Goal: Transaction & Acquisition: Purchase product/service

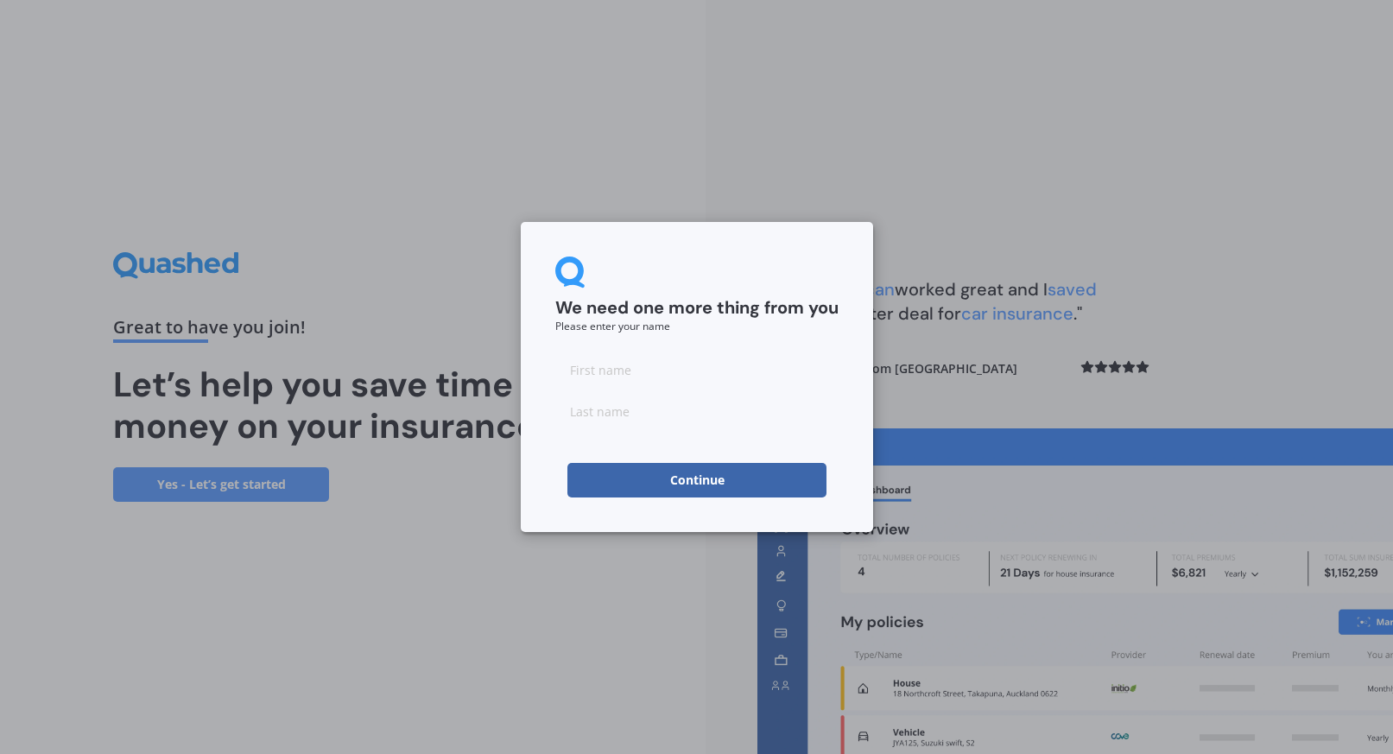
click at [593, 370] on input at bounding box center [696, 369] width 283 height 35
type input "[PERSON_NAME]"
click at [853, 449] on div "We need one more thing from you Please enter your name [PERSON_NAME] Continue" at bounding box center [697, 377] width 352 height 310
click at [677, 484] on button "Continue" at bounding box center [696, 480] width 259 height 35
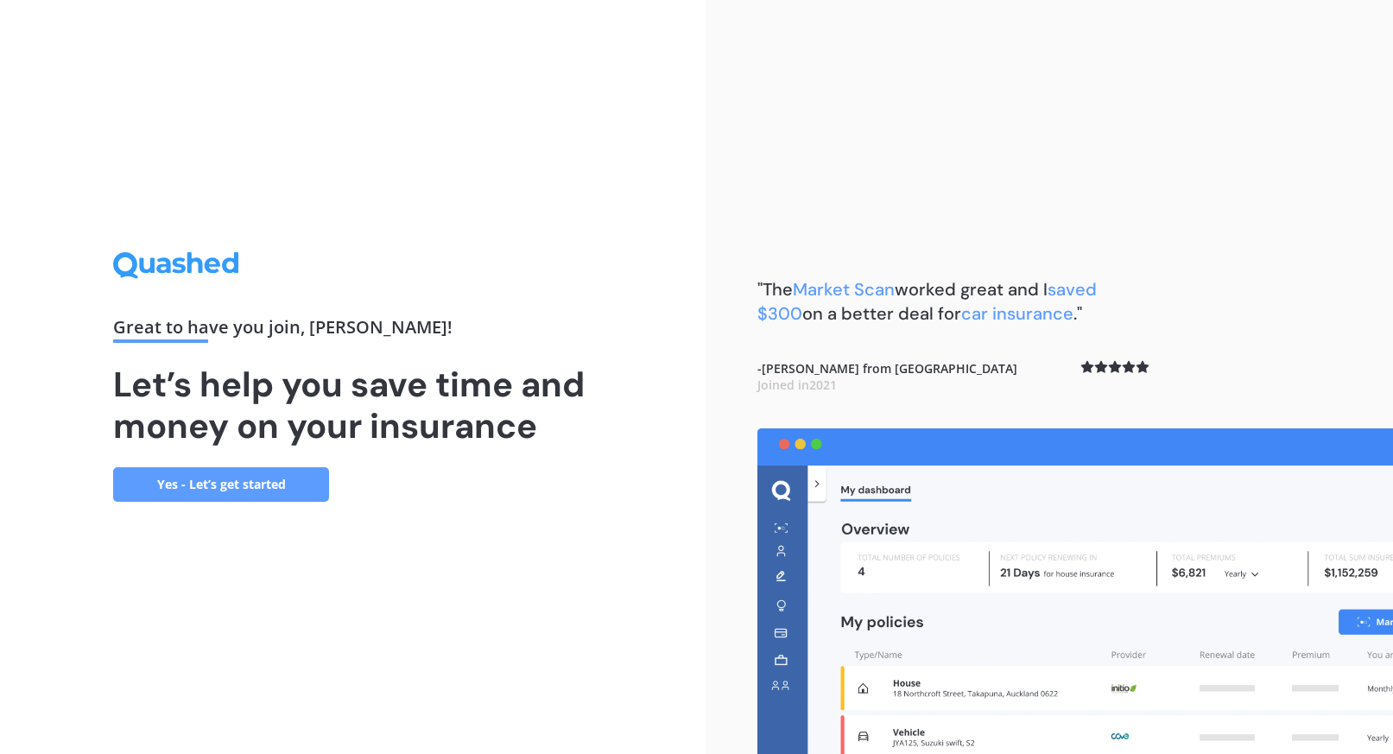
click at [269, 483] on link "Yes - Let’s get started" at bounding box center [221, 484] width 216 height 35
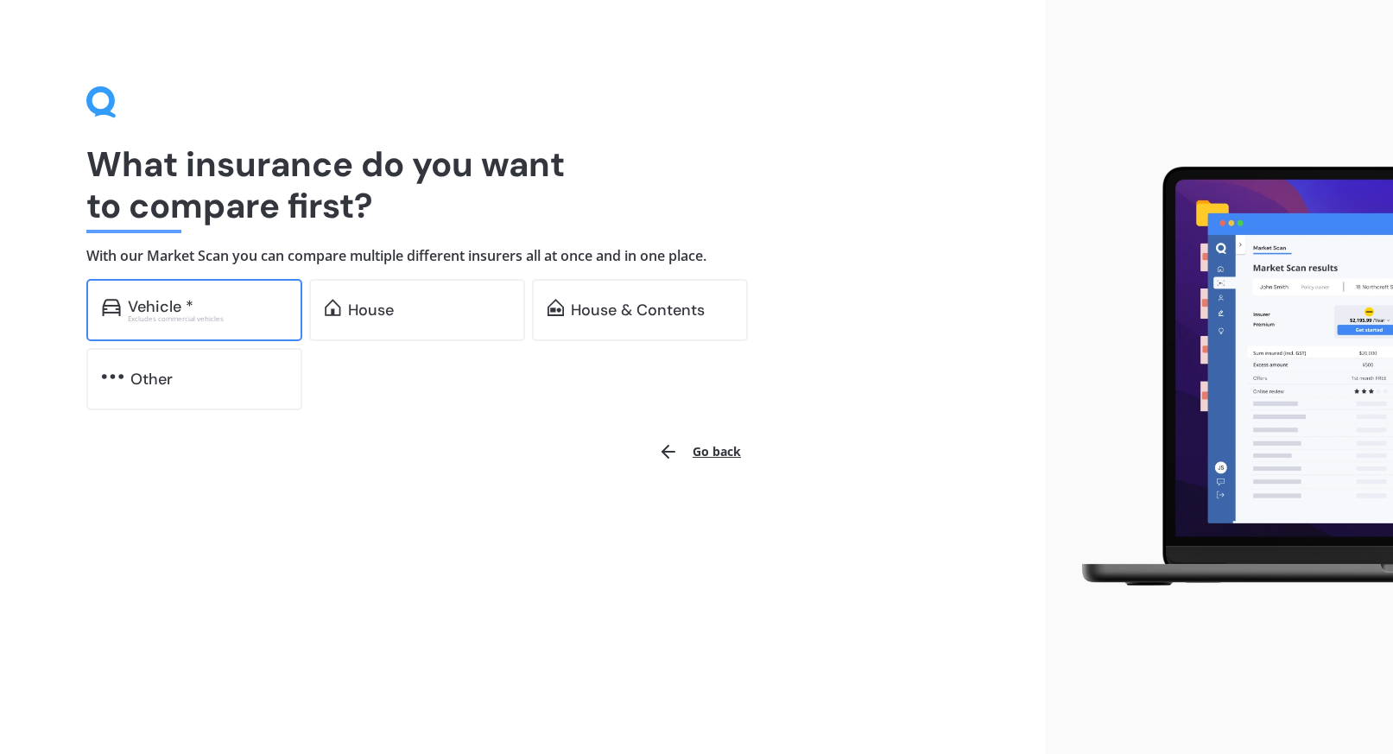
click at [272, 304] on div "Vehicle *" at bounding box center [207, 306] width 159 height 17
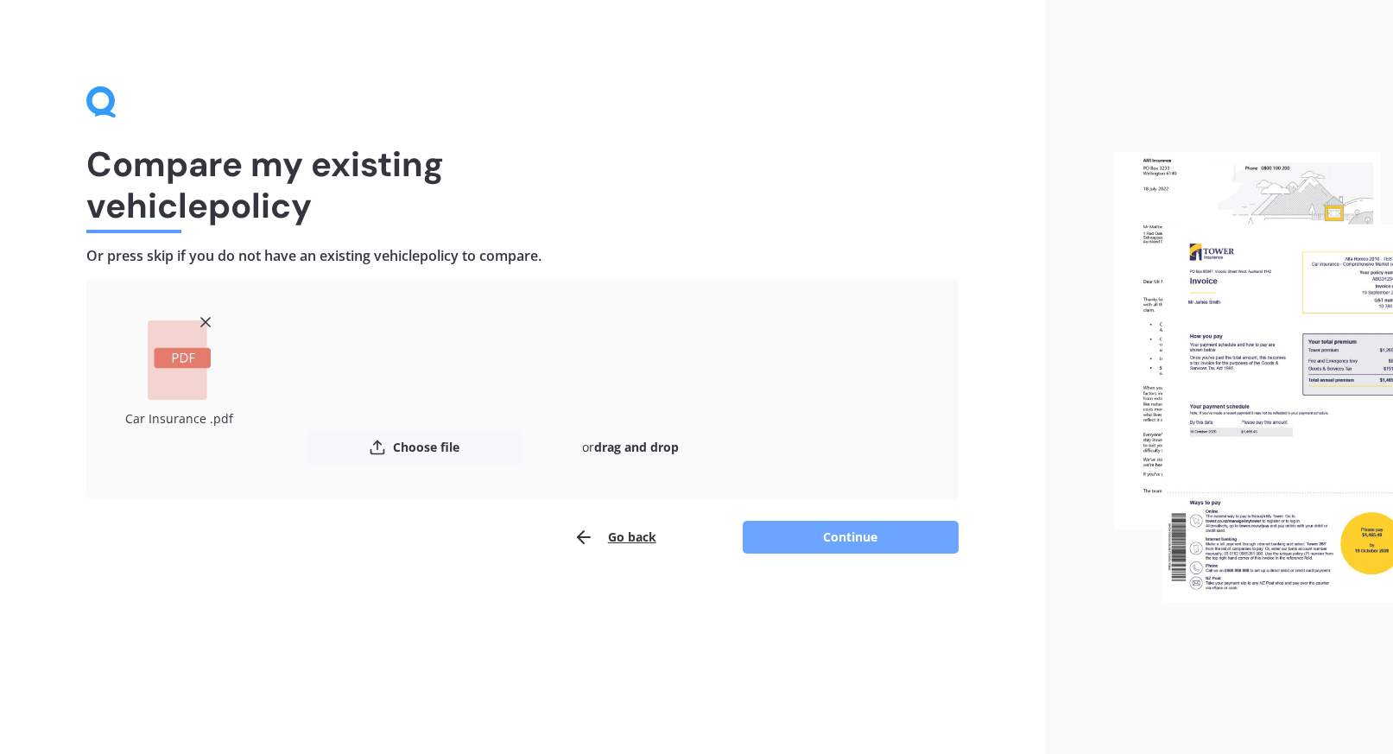
click at [785, 544] on button "Continue" at bounding box center [850, 537] width 216 height 33
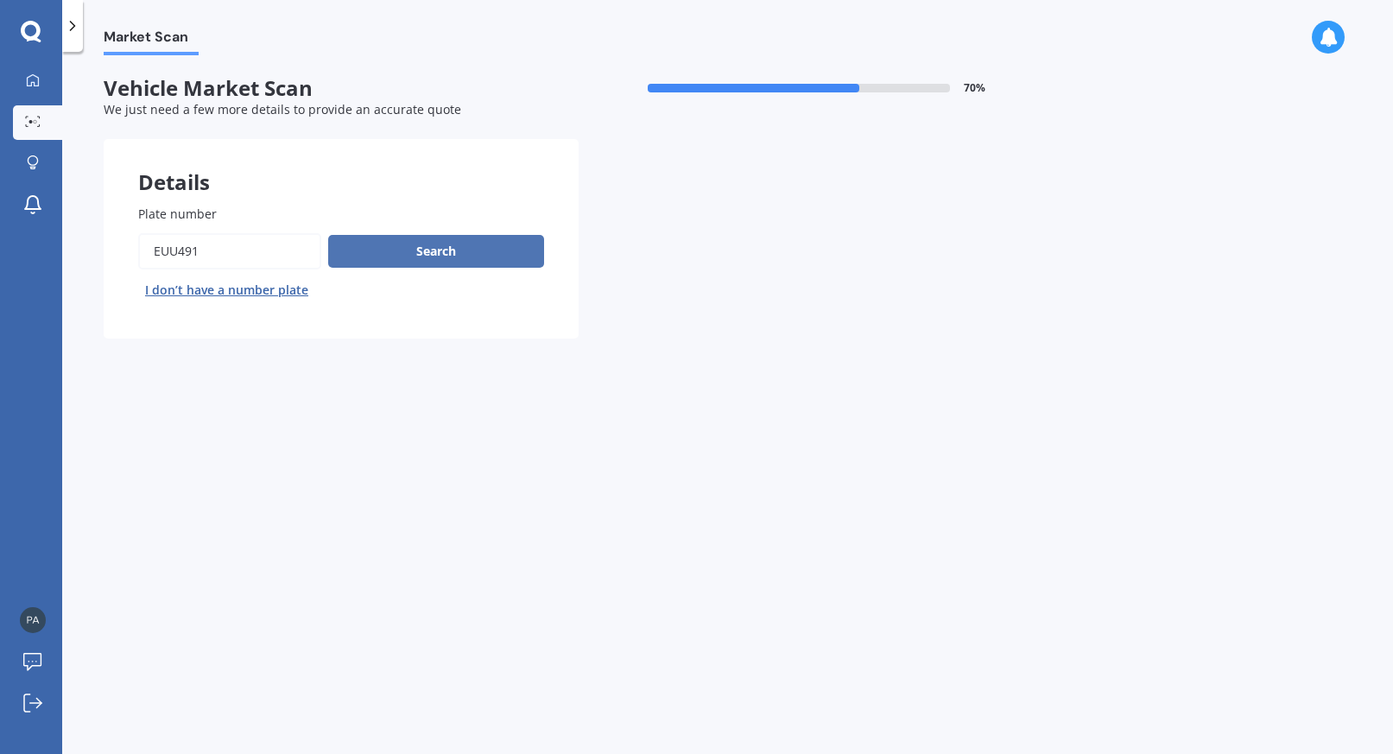
click at [433, 256] on button "Search" at bounding box center [436, 251] width 216 height 33
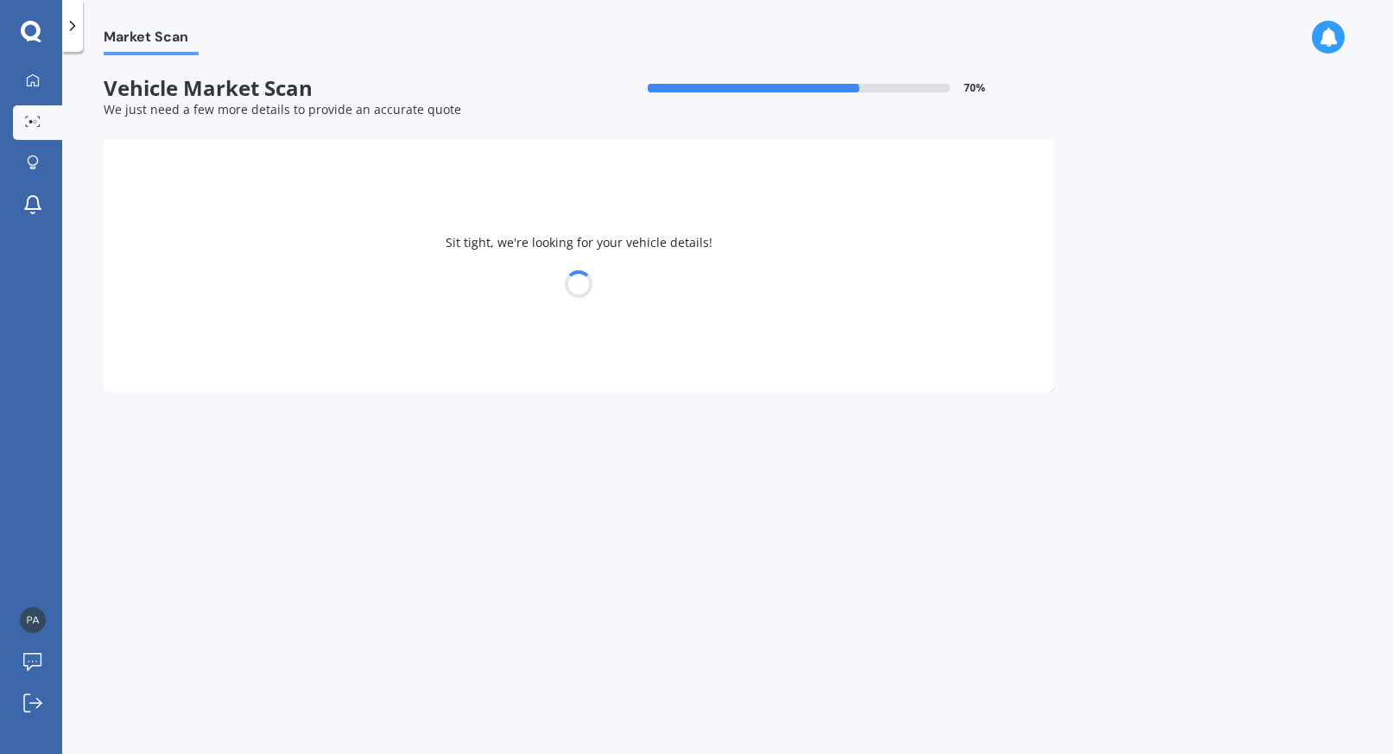
select select "TOYOTA"
select select "PLATZ"
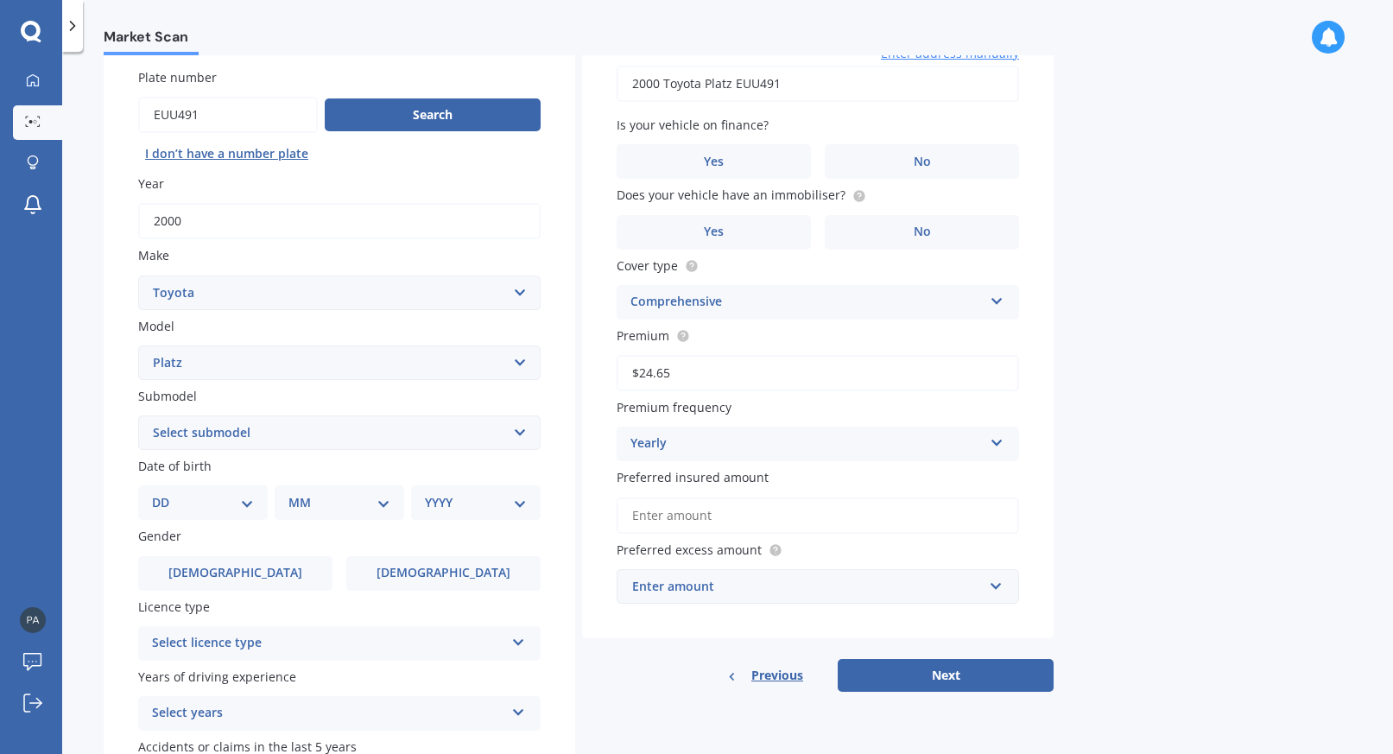
scroll to position [141, 0]
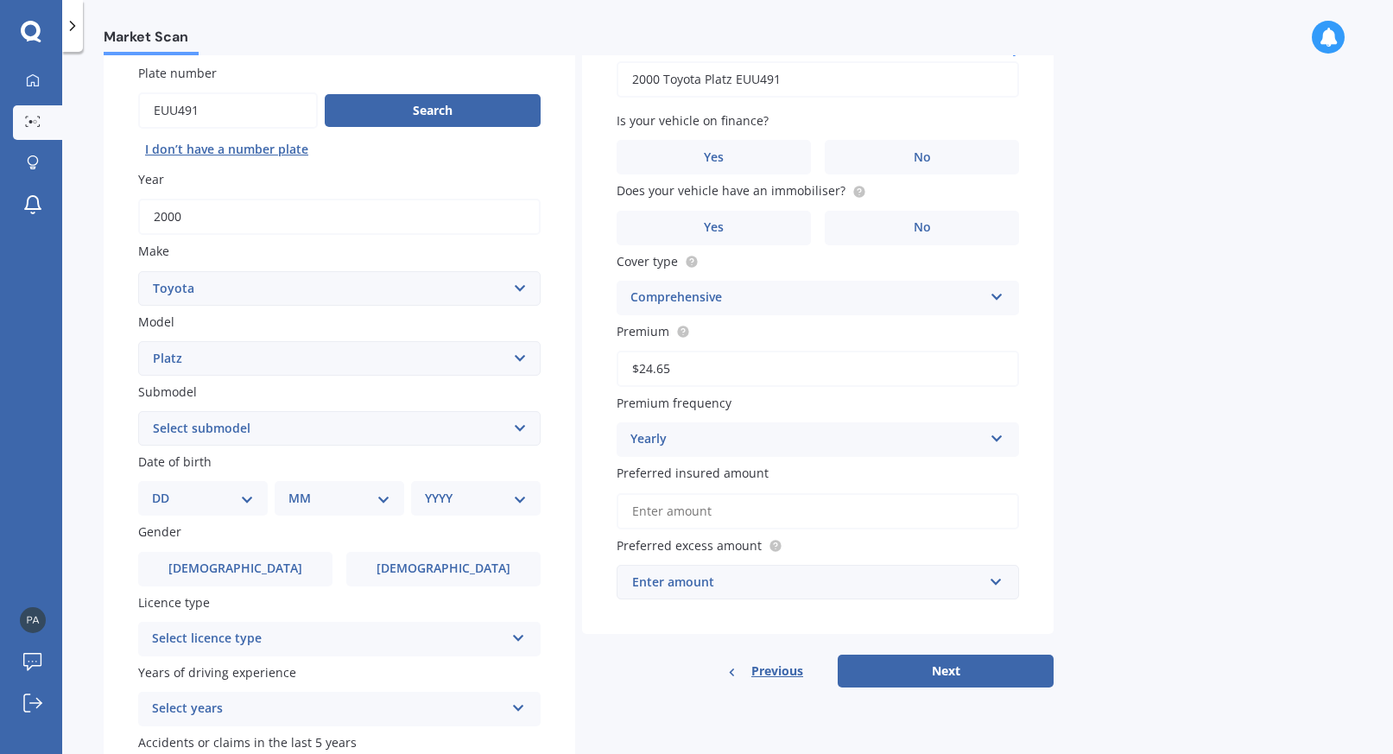
select select "07"
select select "04"
select select "1950"
click at [419, 572] on label "[DEMOGRAPHIC_DATA]" at bounding box center [443, 569] width 194 height 35
click at [0, 0] on input "[DEMOGRAPHIC_DATA]" at bounding box center [0, 0] width 0 height 0
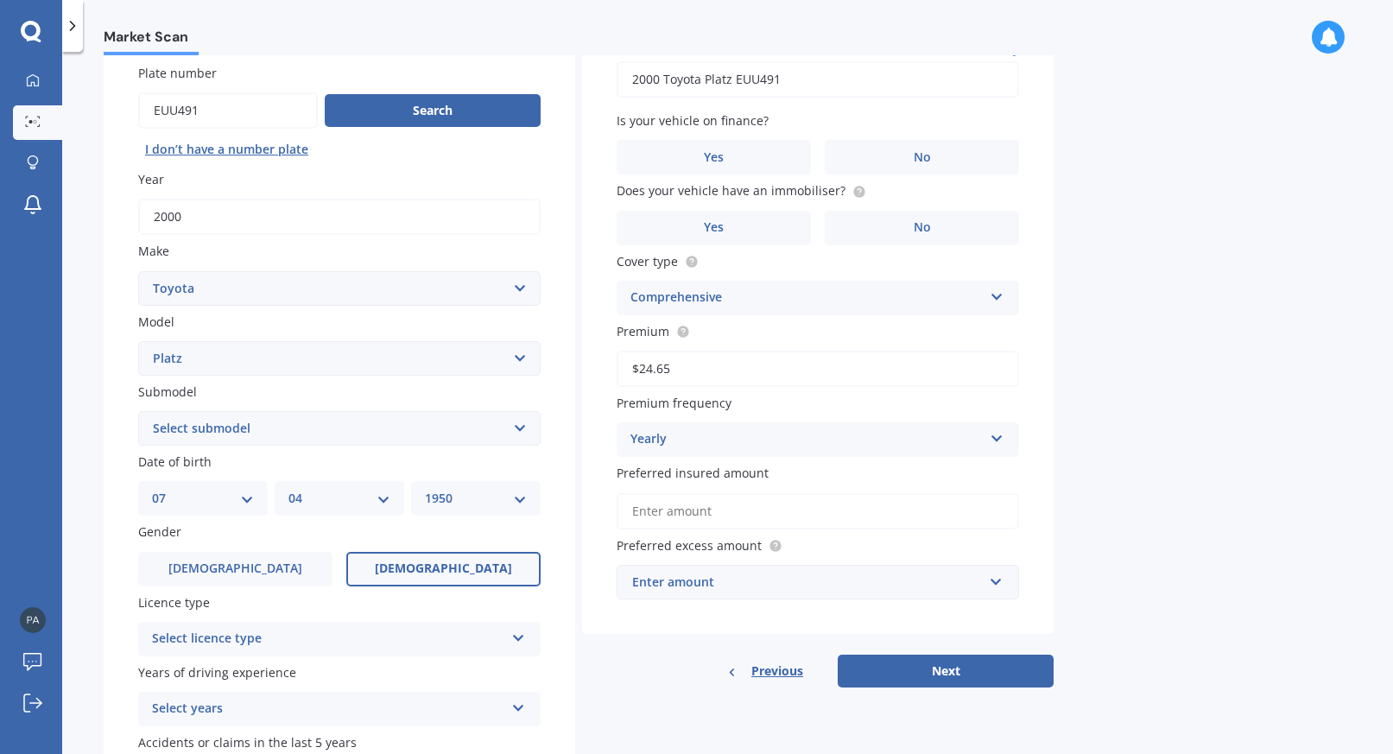
click at [321, 632] on div "Select licence type" at bounding box center [328, 639] width 352 height 21
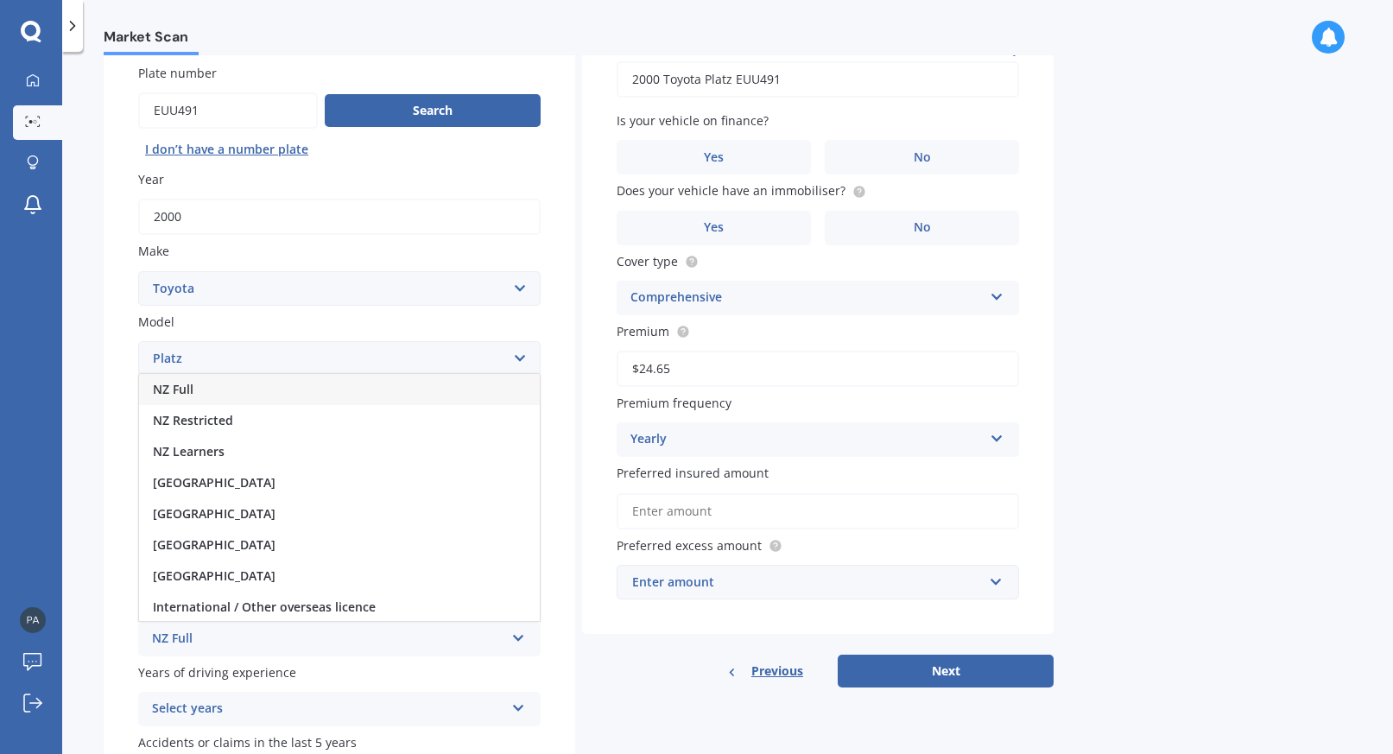
click at [271, 384] on div "NZ Full" at bounding box center [339, 389] width 401 height 31
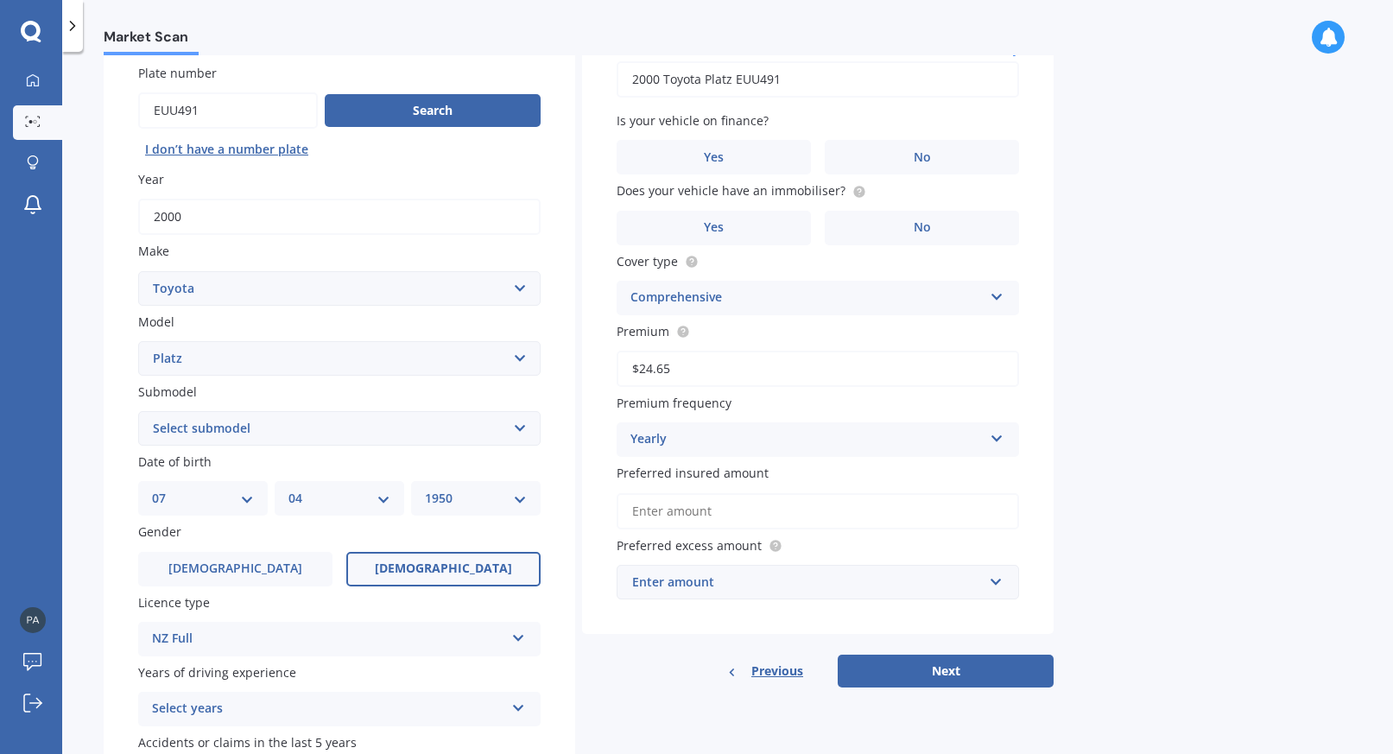
click at [320, 711] on div "Select years" at bounding box center [328, 708] width 352 height 21
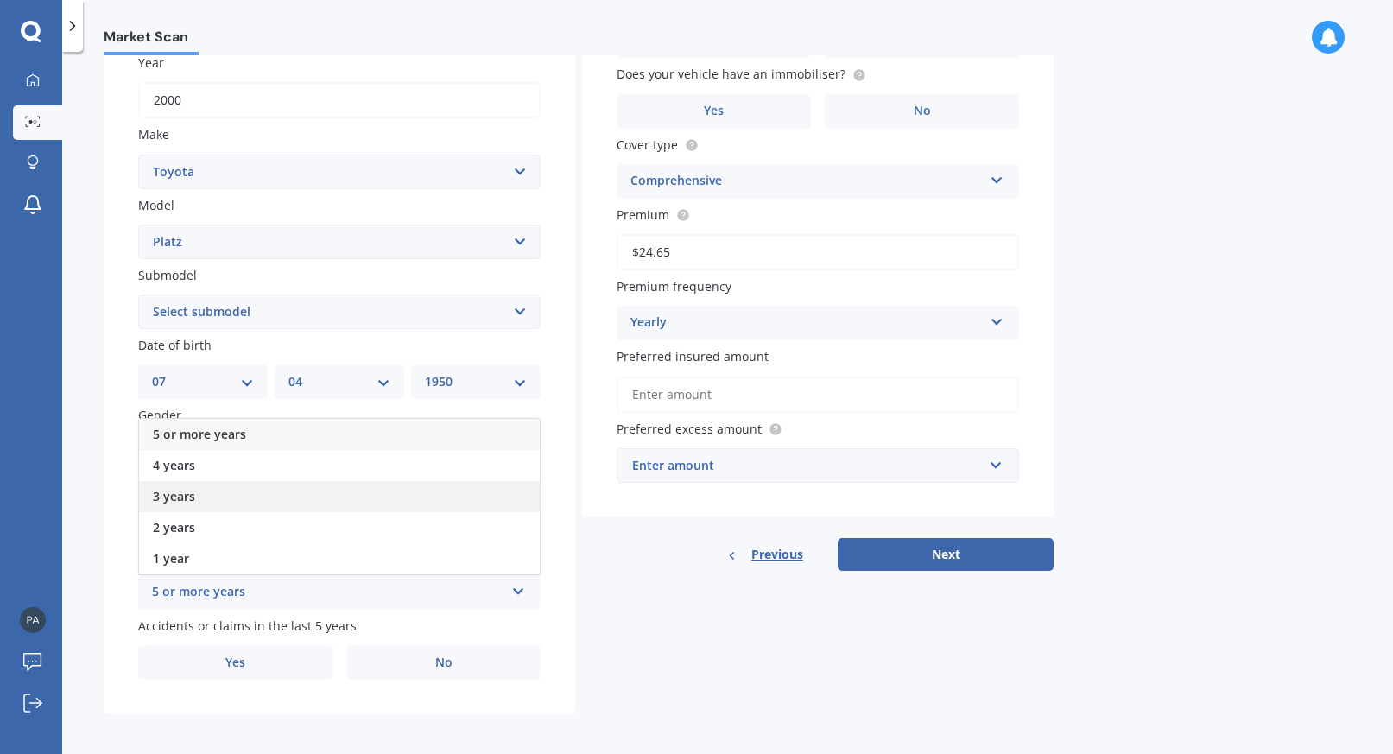
scroll to position [256, 0]
click at [302, 424] on div "5 or more years" at bounding box center [339, 435] width 401 height 31
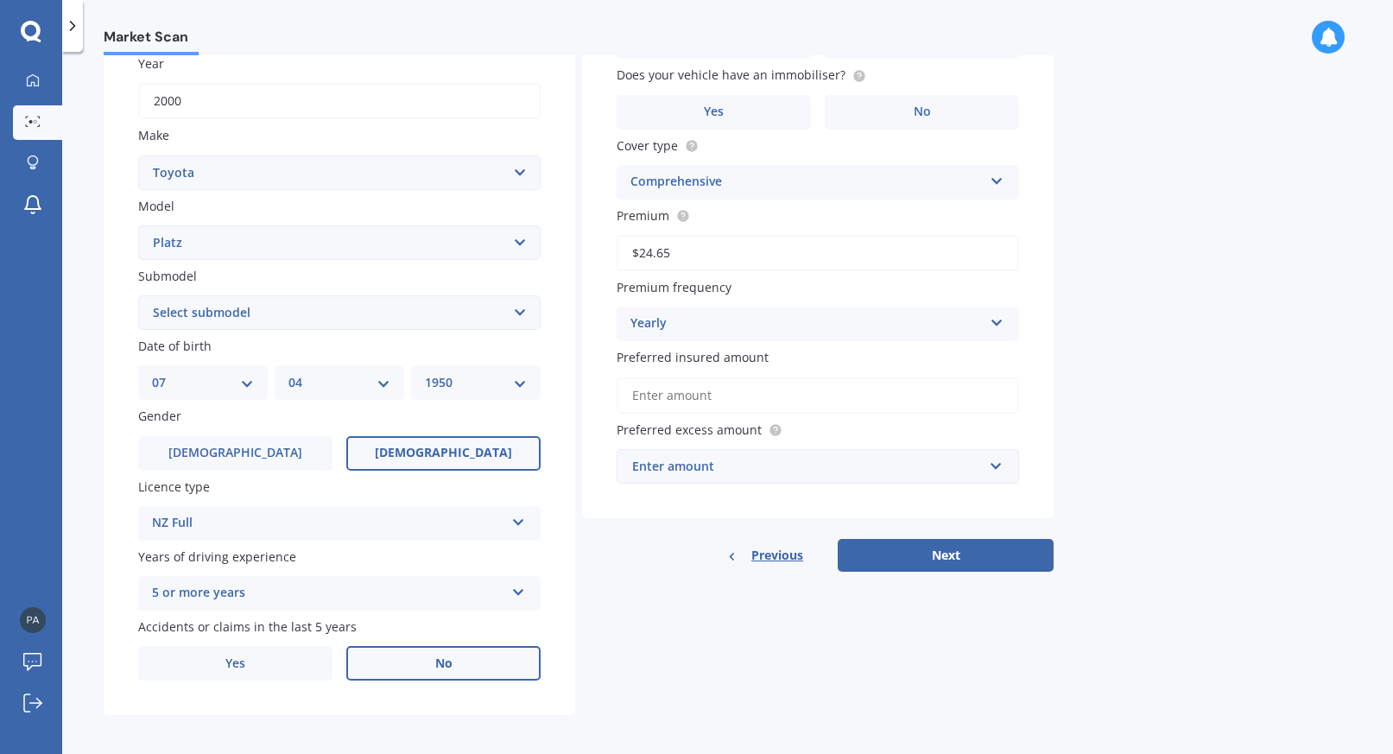
click at [439, 666] on label "No" at bounding box center [443, 663] width 194 height 35
click at [0, 0] on input "No" at bounding box center [0, 0] width 0 height 0
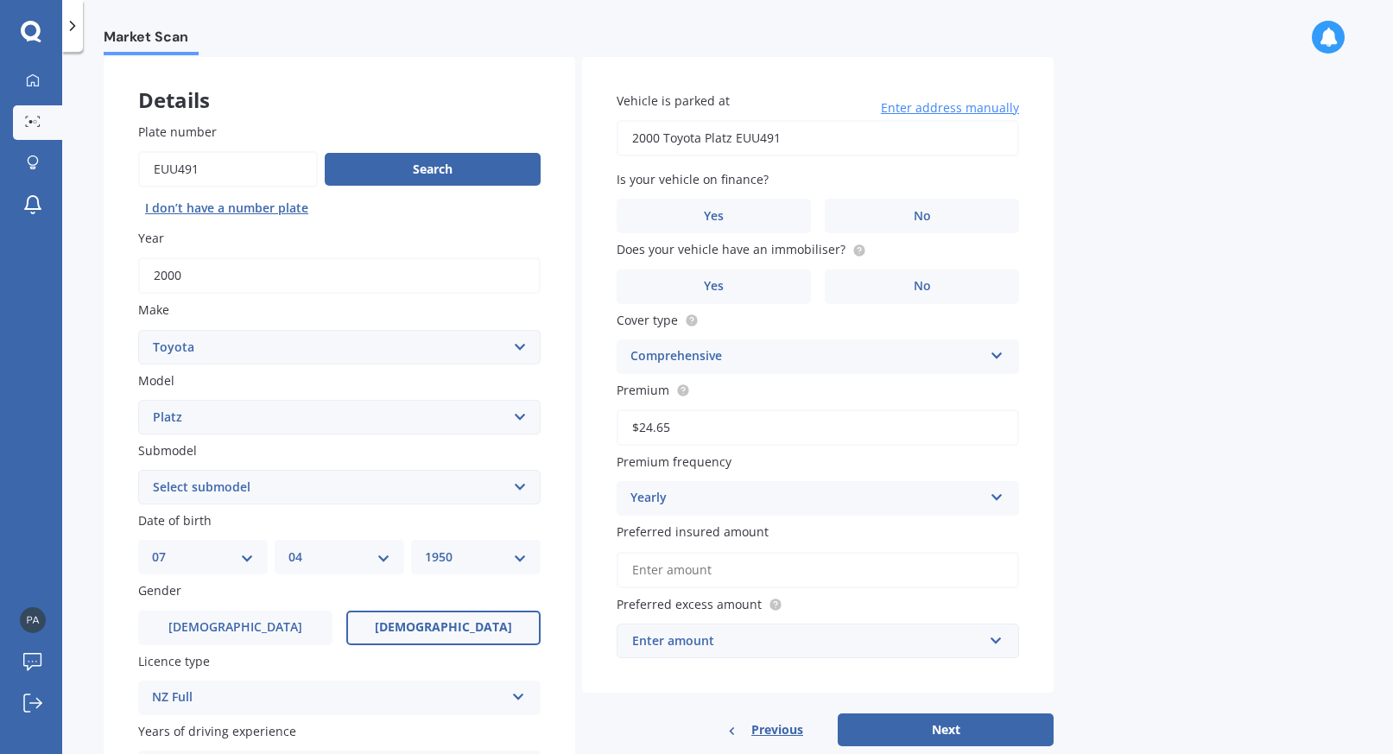
scroll to position [78, 0]
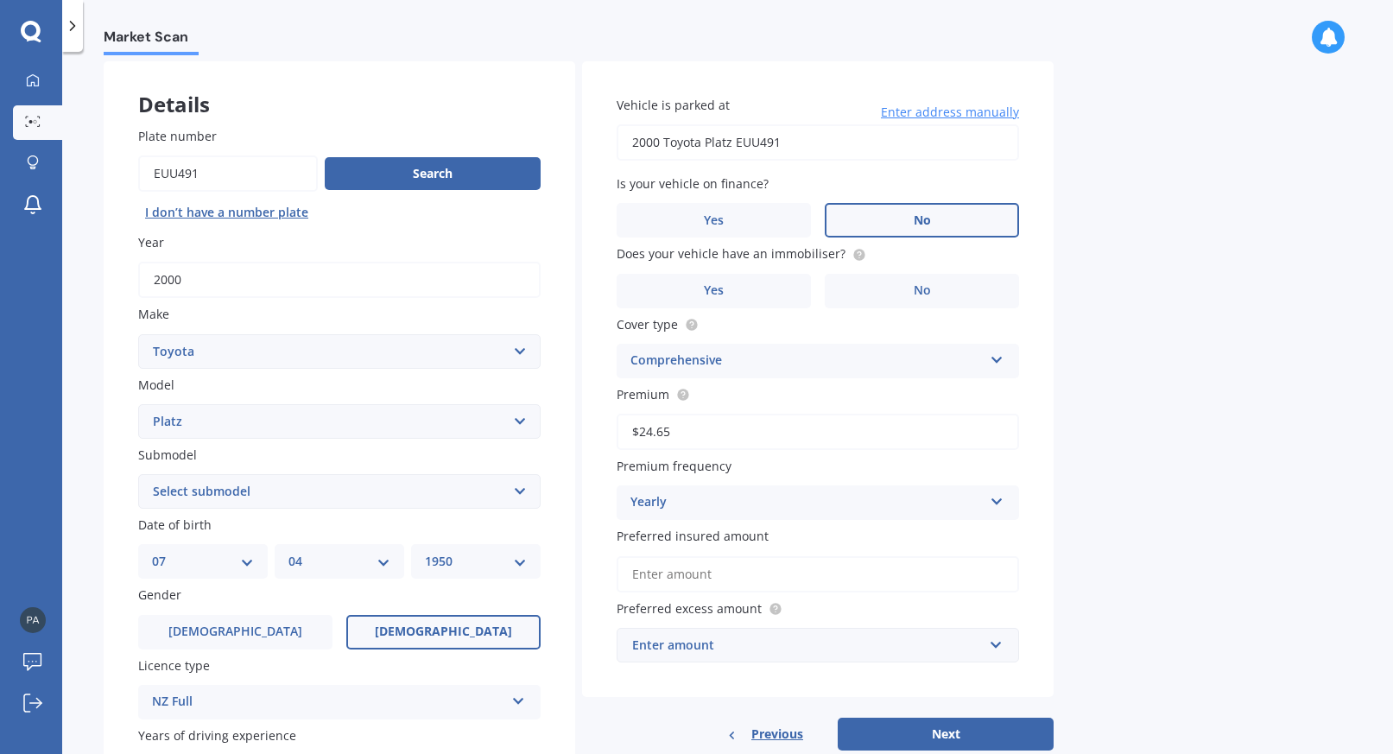
click at [945, 219] on label "No" at bounding box center [922, 220] width 194 height 35
click at [0, 0] on input "No" at bounding box center [0, 0] width 0 height 0
click at [886, 289] on label "No" at bounding box center [922, 291] width 194 height 35
click at [0, 0] on input "No" at bounding box center [0, 0] width 0 height 0
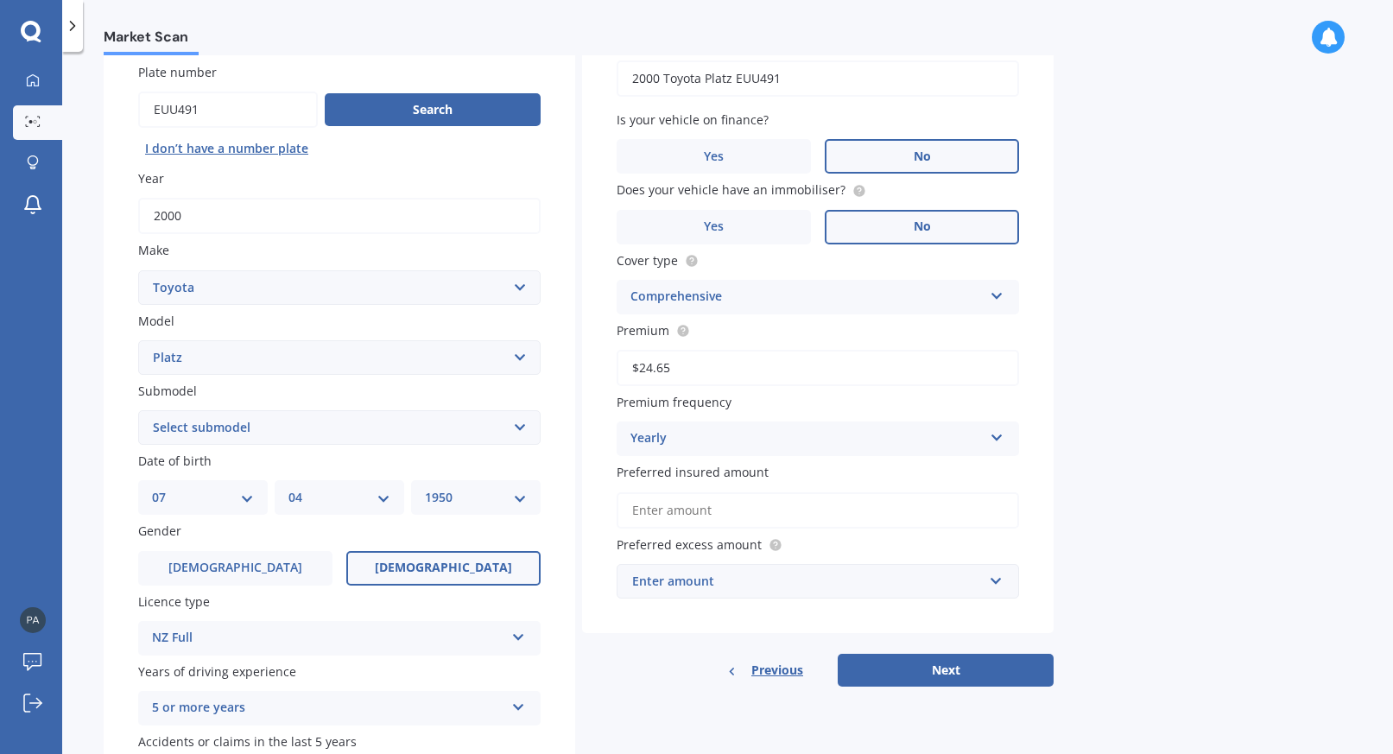
scroll to position [146, 0]
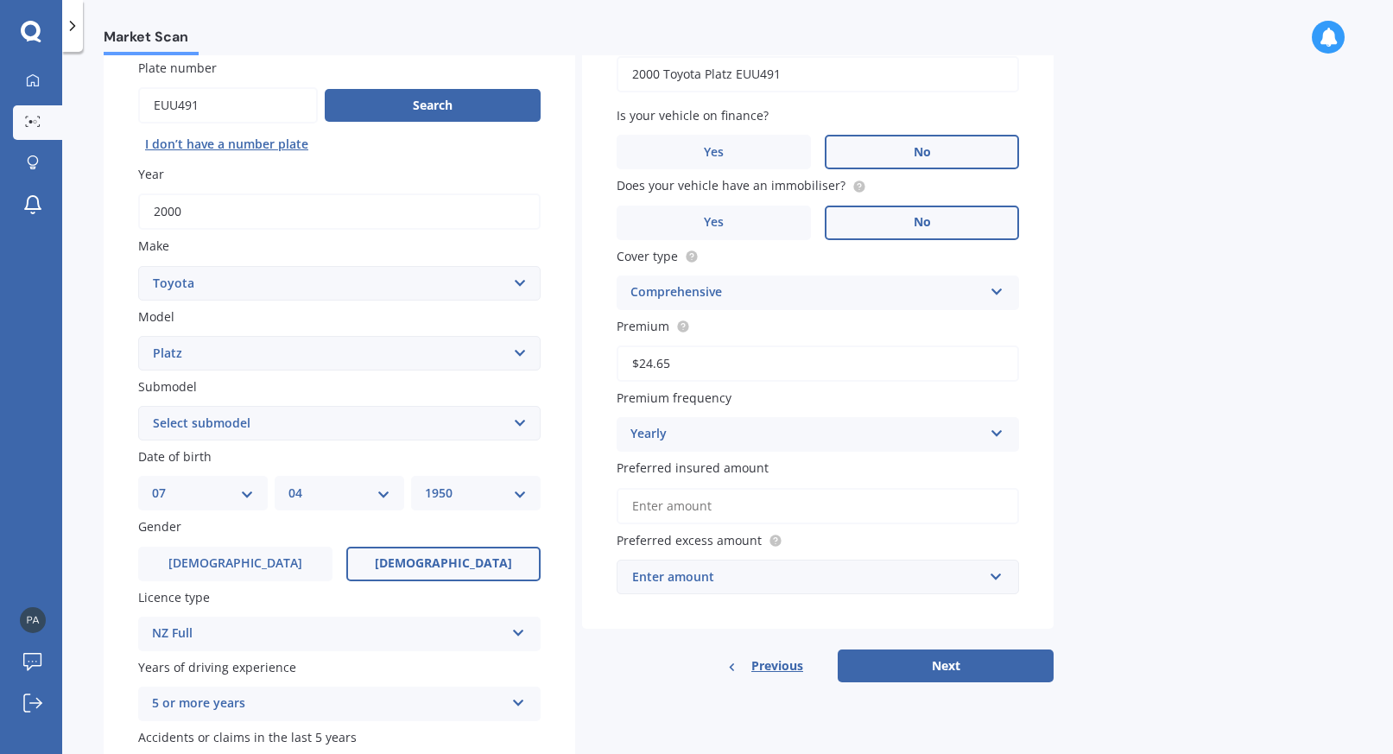
click at [870, 439] on div "Yearly" at bounding box center [806, 434] width 352 height 21
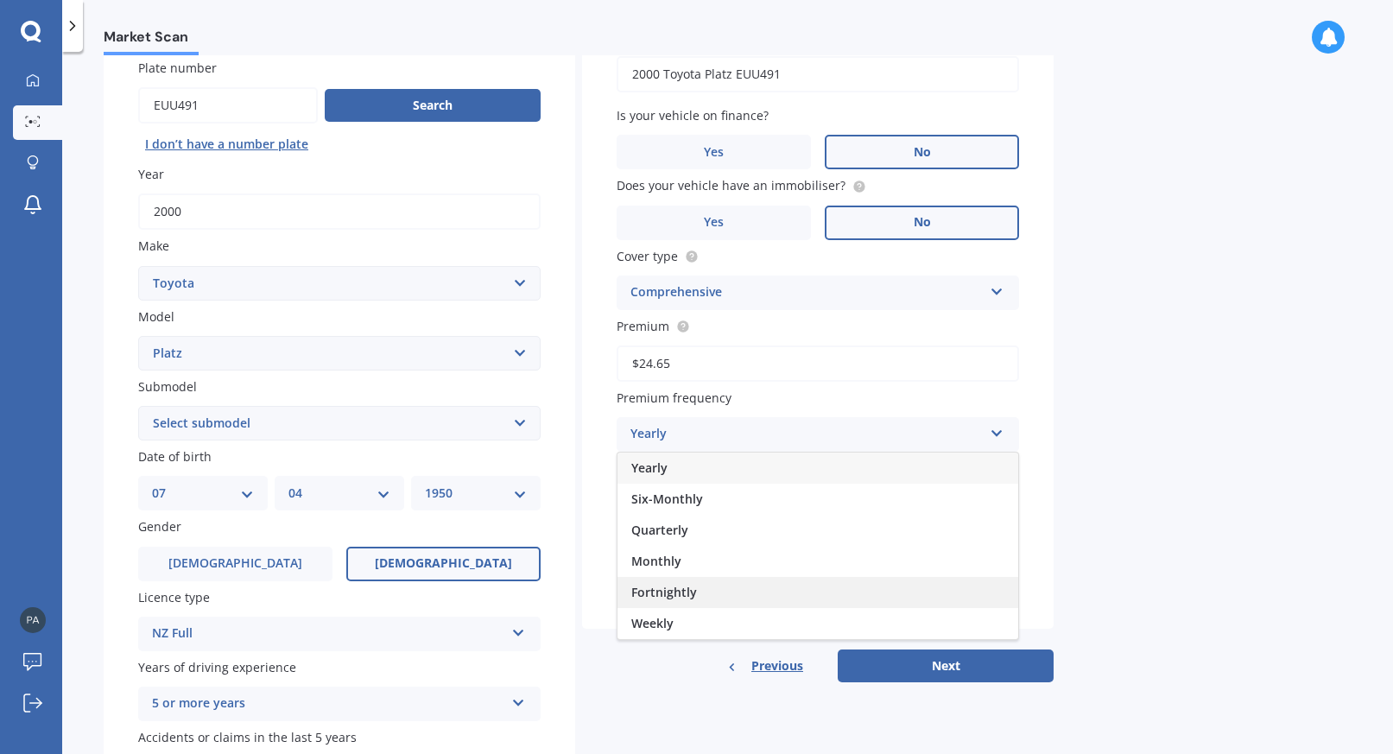
scroll to position [148, 0]
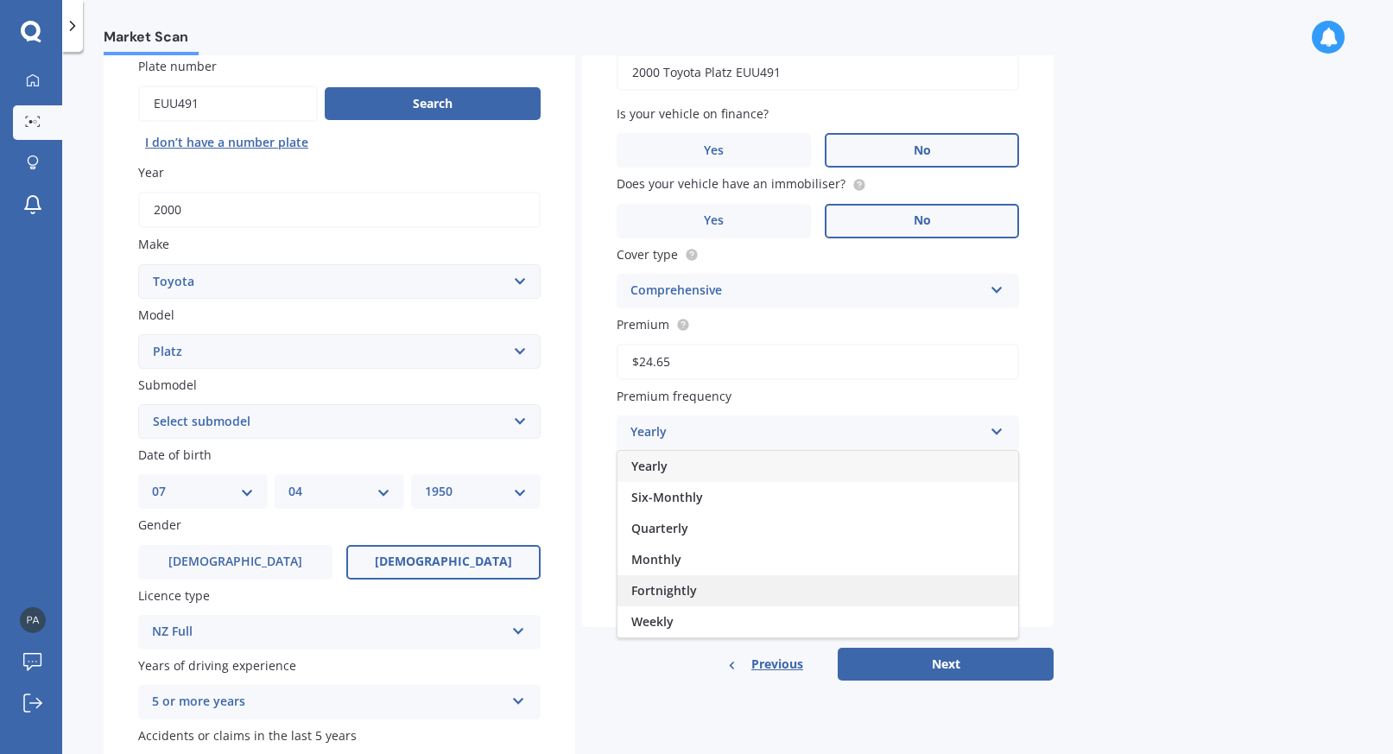
click at [772, 584] on div "Fortnightly" at bounding box center [817, 590] width 401 height 31
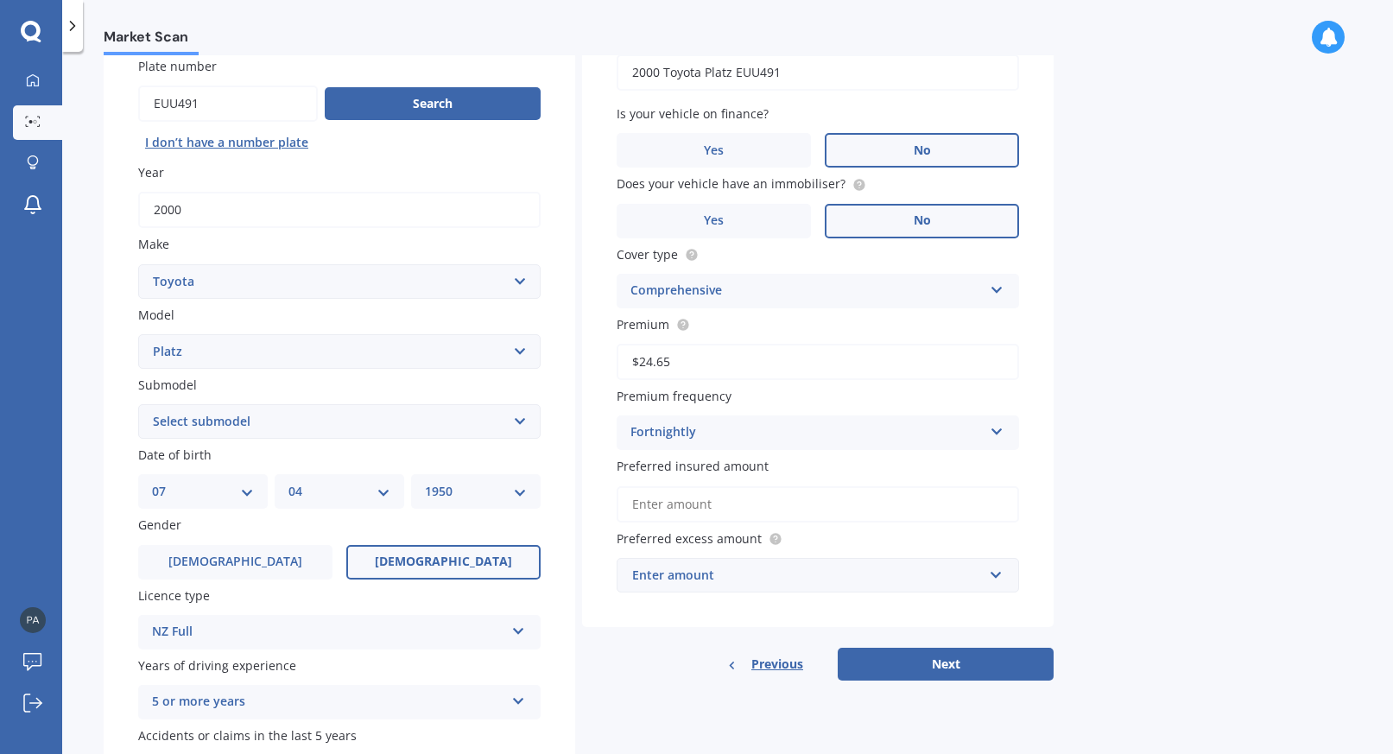
click at [804, 502] on input "Preferred insured amount" at bounding box center [817, 504] width 402 height 36
click at [926, 566] on div "Enter amount" at bounding box center [807, 575] width 351 height 19
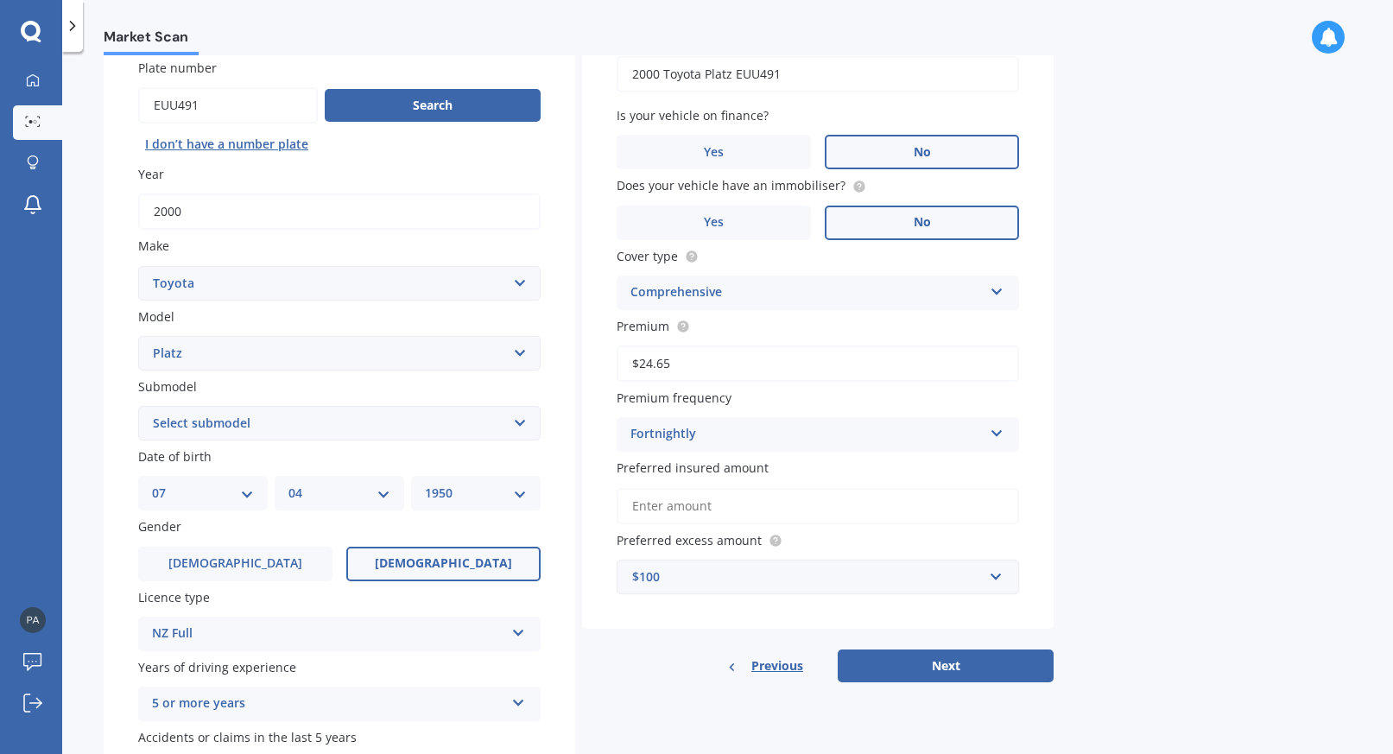
click at [1194, 520] on div "Market Scan Vehicle Market Scan 70 % We just need a few more details to provide…" at bounding box center [727, 406] width 1330 height 702
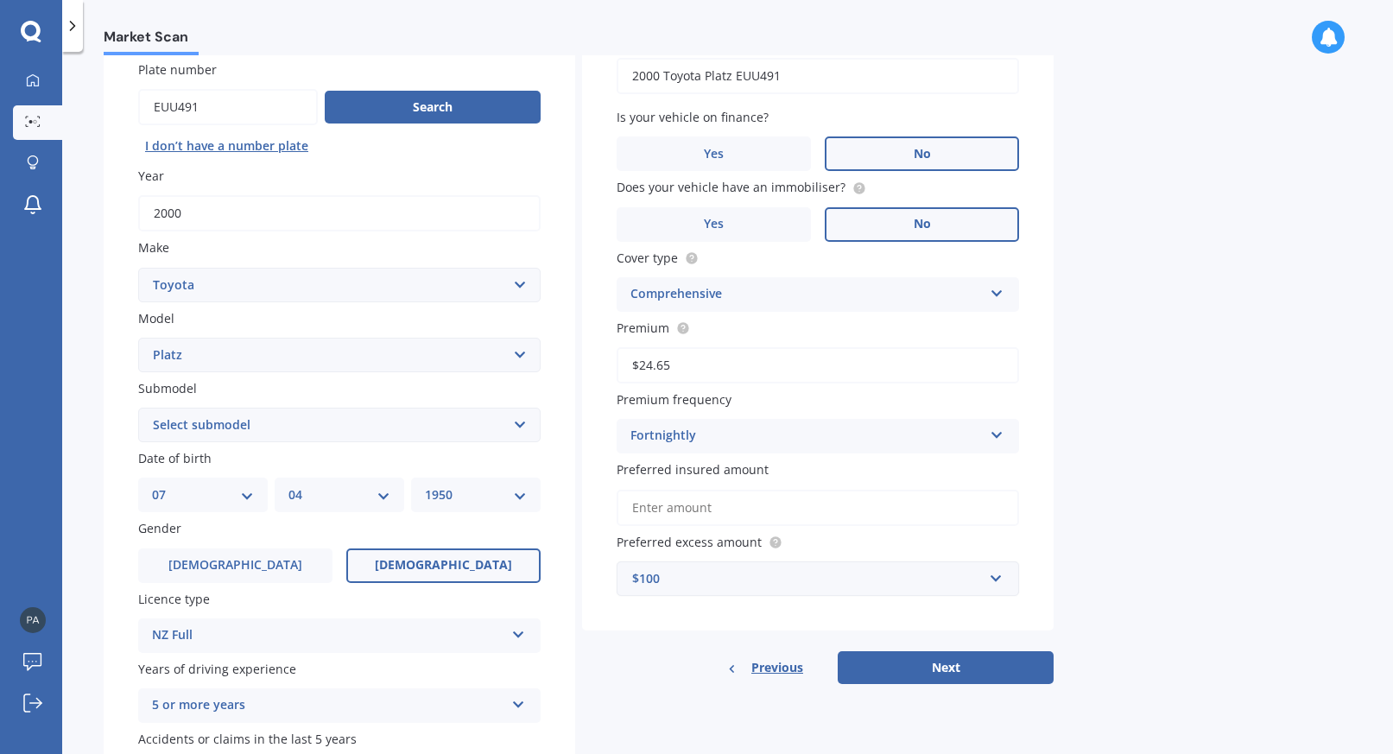
click at [798, 572] on div "$100" at bounding box center [807, 578] width 351 height 19
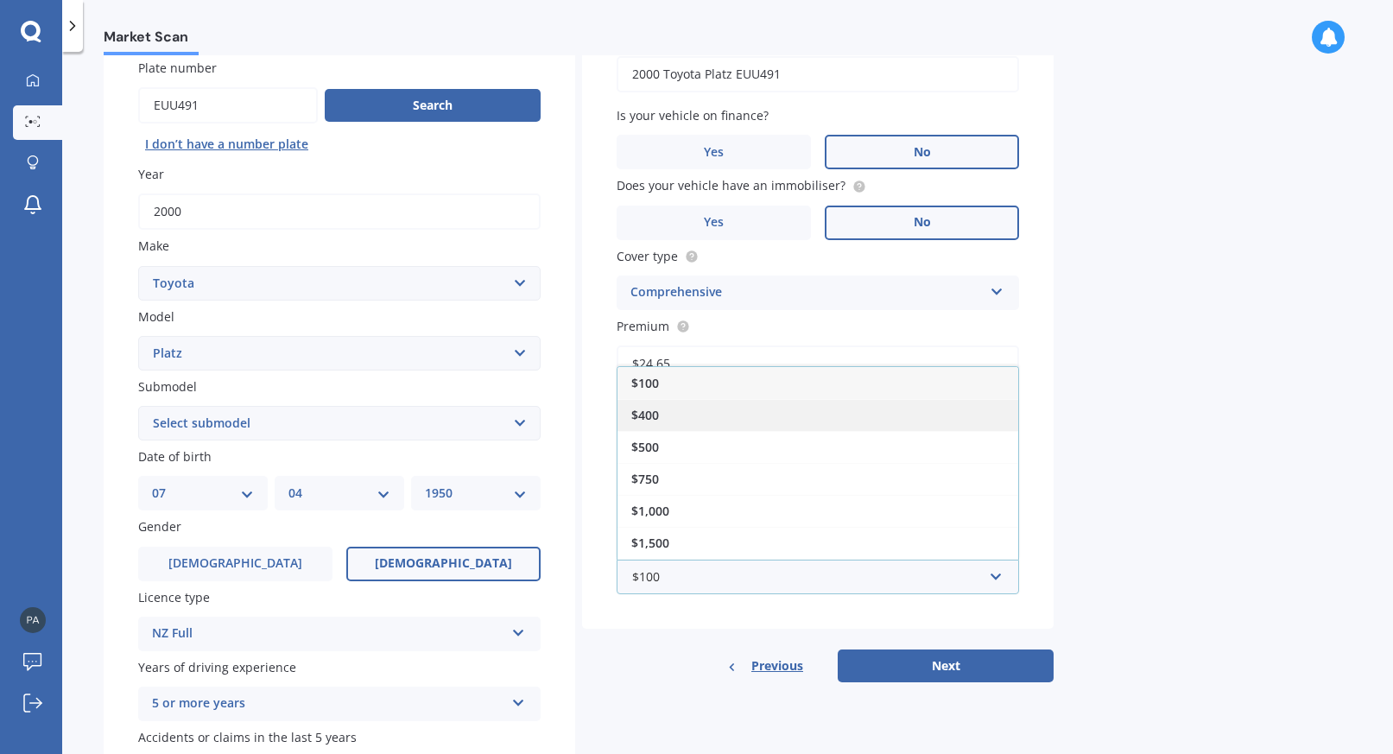
click at [705, 406] on div "$400" at bounding box center [817, 415] width 401 height 32
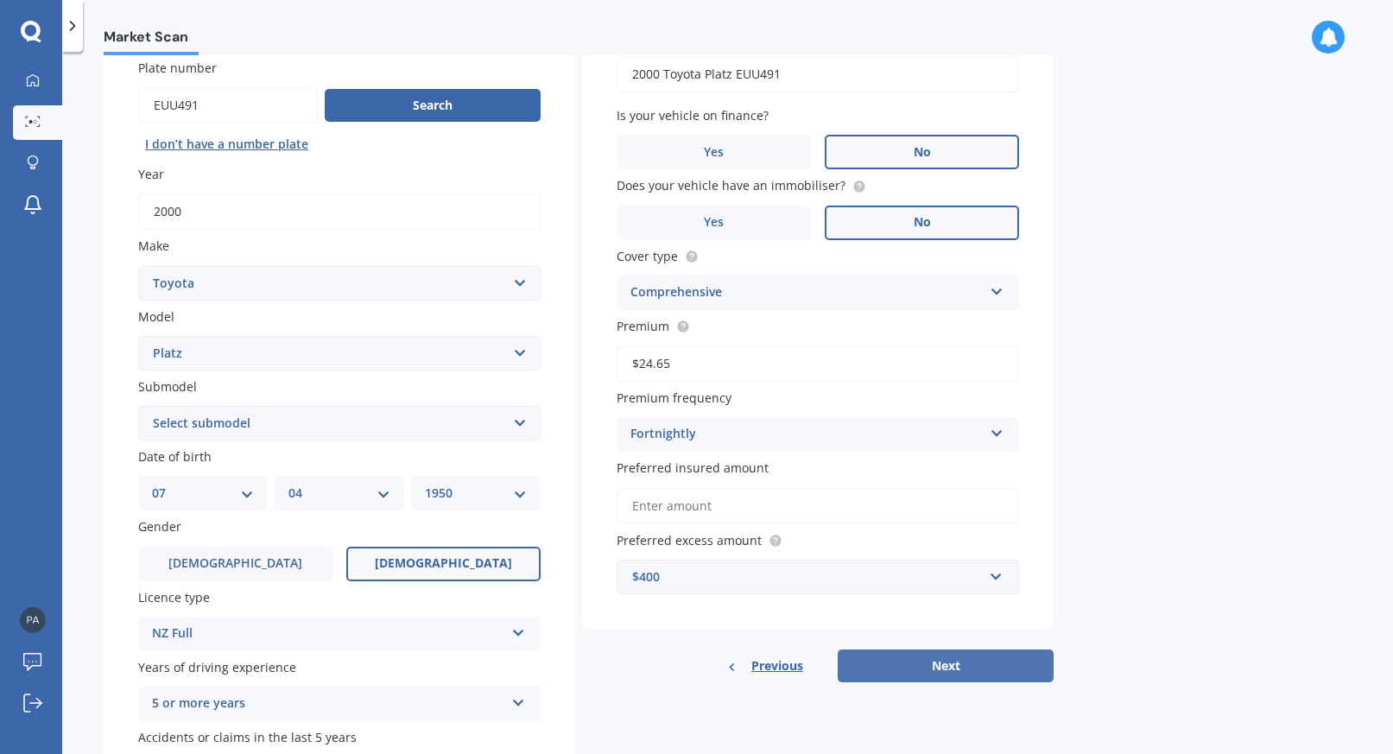
click at [978, 667] on button "Next" at bounding box center [945, 665] width 216 height 33
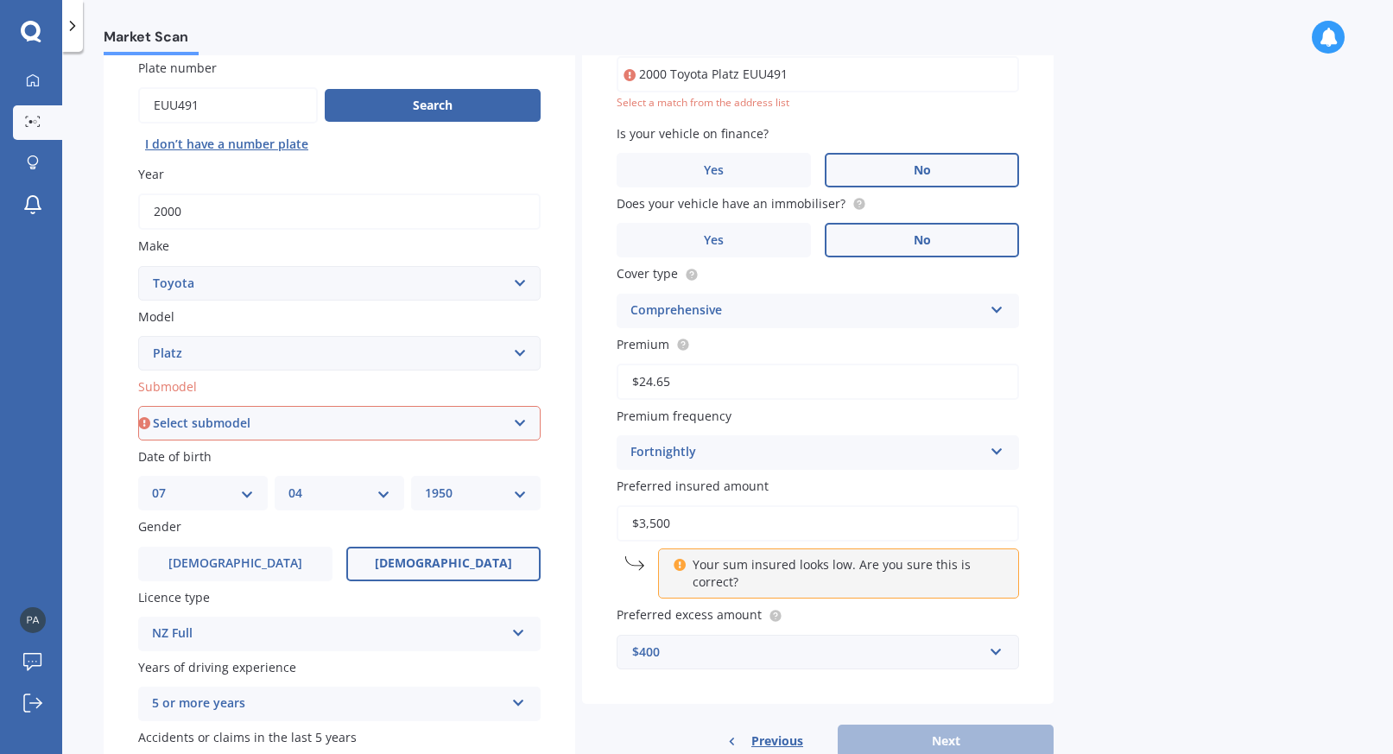
click at [1164, 560] on div "Market Scan Vehicle Market Scan 70 % We just need a few more details to provide…" at bounding box center [727, 406] width 1330 height 702
click at [750, 505] on input "$3,500" at bounding box center [817, 523] width 402 height 36
click at [723, 515] on input "$3,500" at bounding box center [817, 523] width 402 height 36
type input "$4,000"
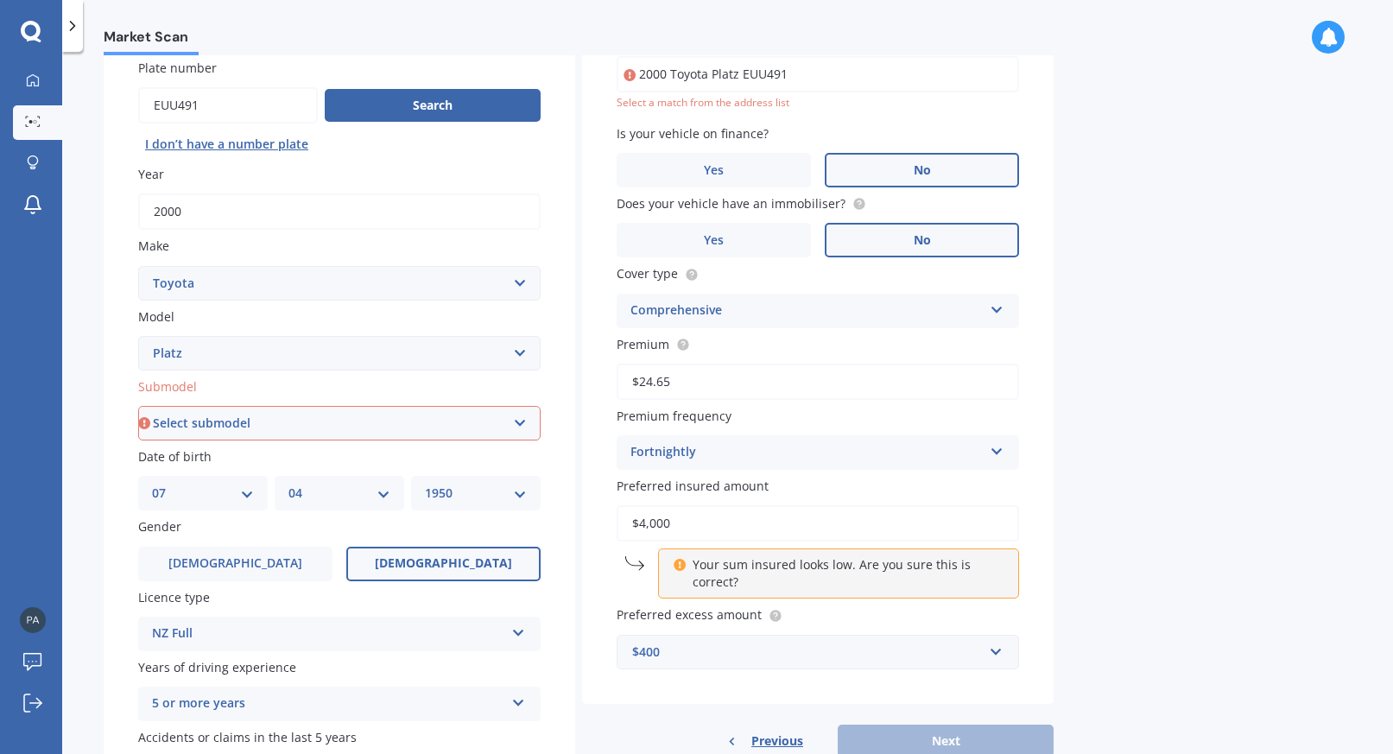
click at [1234, 519] on div "Market Scan Vehicle Market Scan 70 % We just need a few more details to provide…" at bounding box center [727, 406] width 1330 height 702
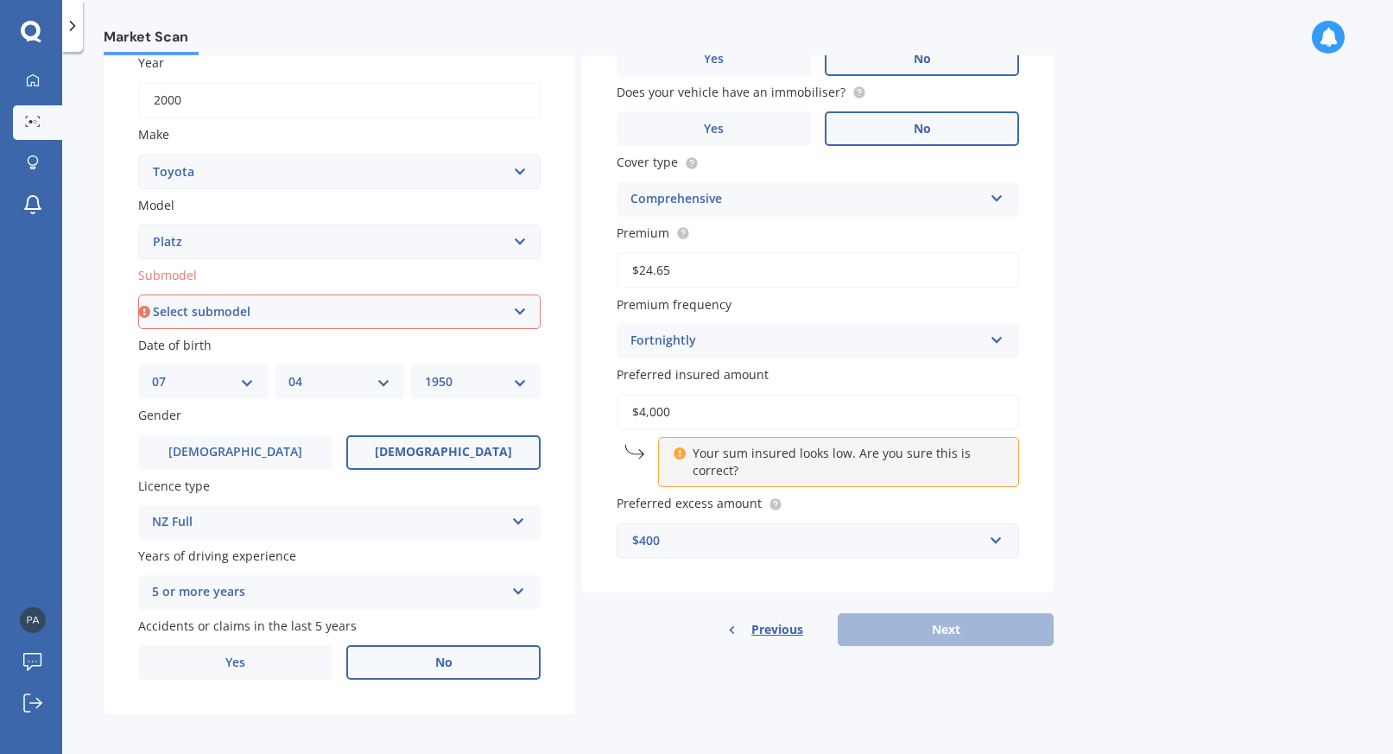
scroll to position [256, 0]
click at [768, 461] on p "Your sum insured looks low. Are you sure this is correct?" at bounding box center [844, 462] width 305 height 35
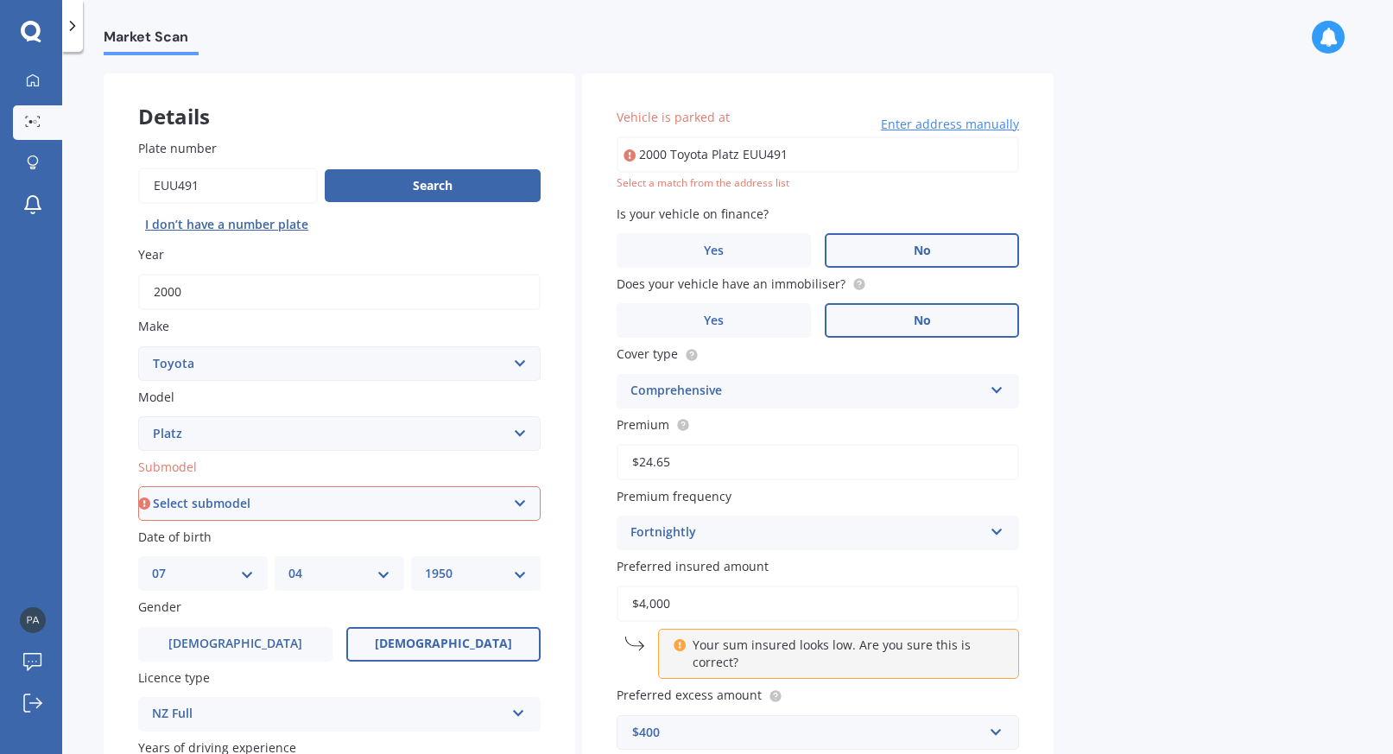
scroll to position [64, 0]
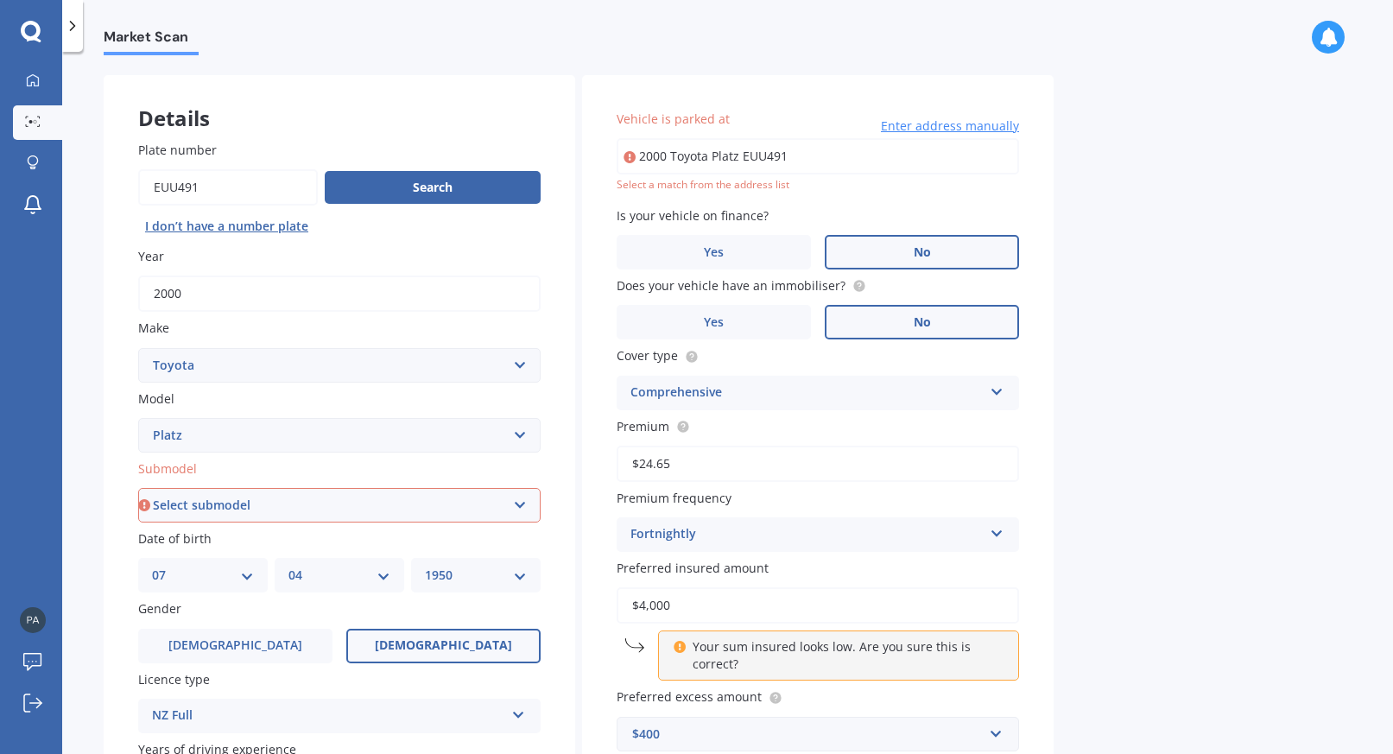
select select "(ALL)"
click at [875, 166] on input "2000 Toyota Platz EUU491" at bounding box center [817, 155] width 402 height 36
click at [754, 163] on input "2000 Toyota Platz EUU491" at bounding box center [817, 155] width 402 height 36
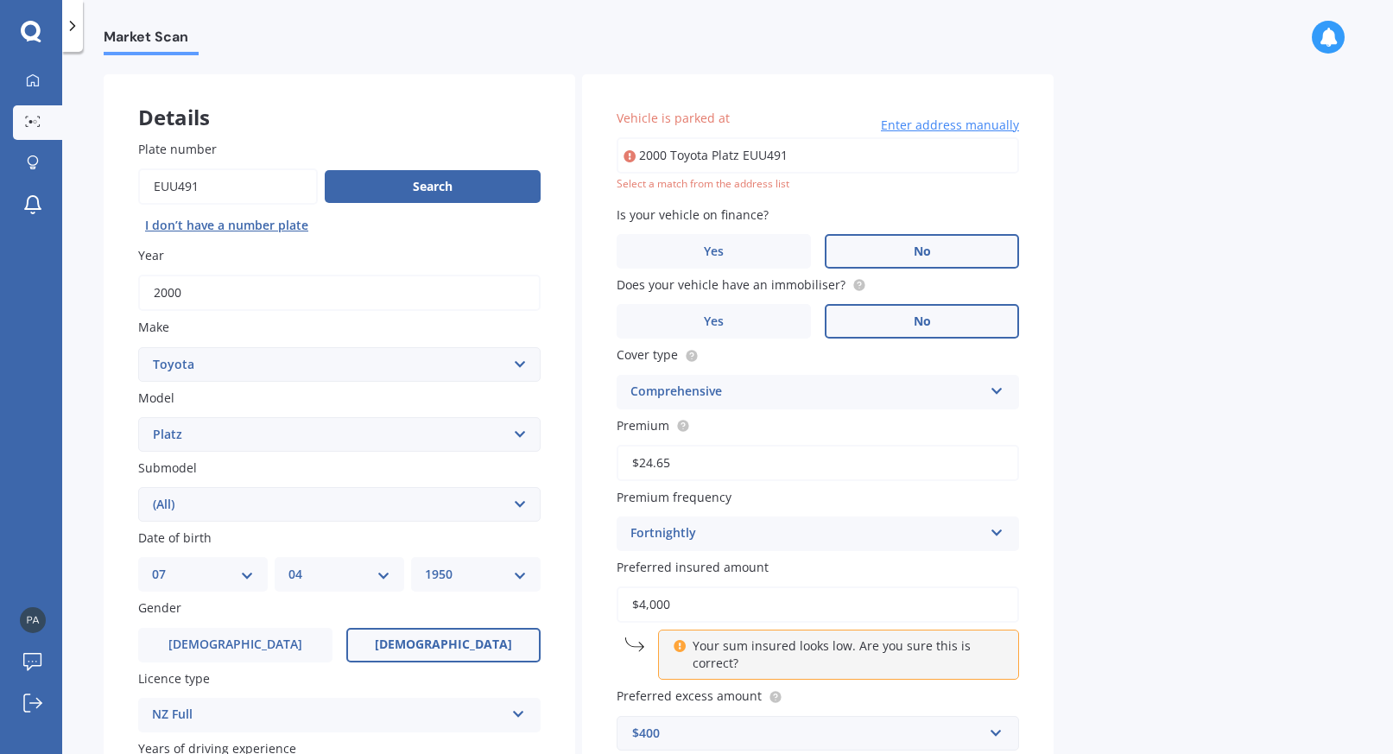
click at [754, 163] on input "2000 Toyota Platz EUU491" at bounding box center [817, 155] width 402 height 36
type input "[STREET_ADDRESS]"
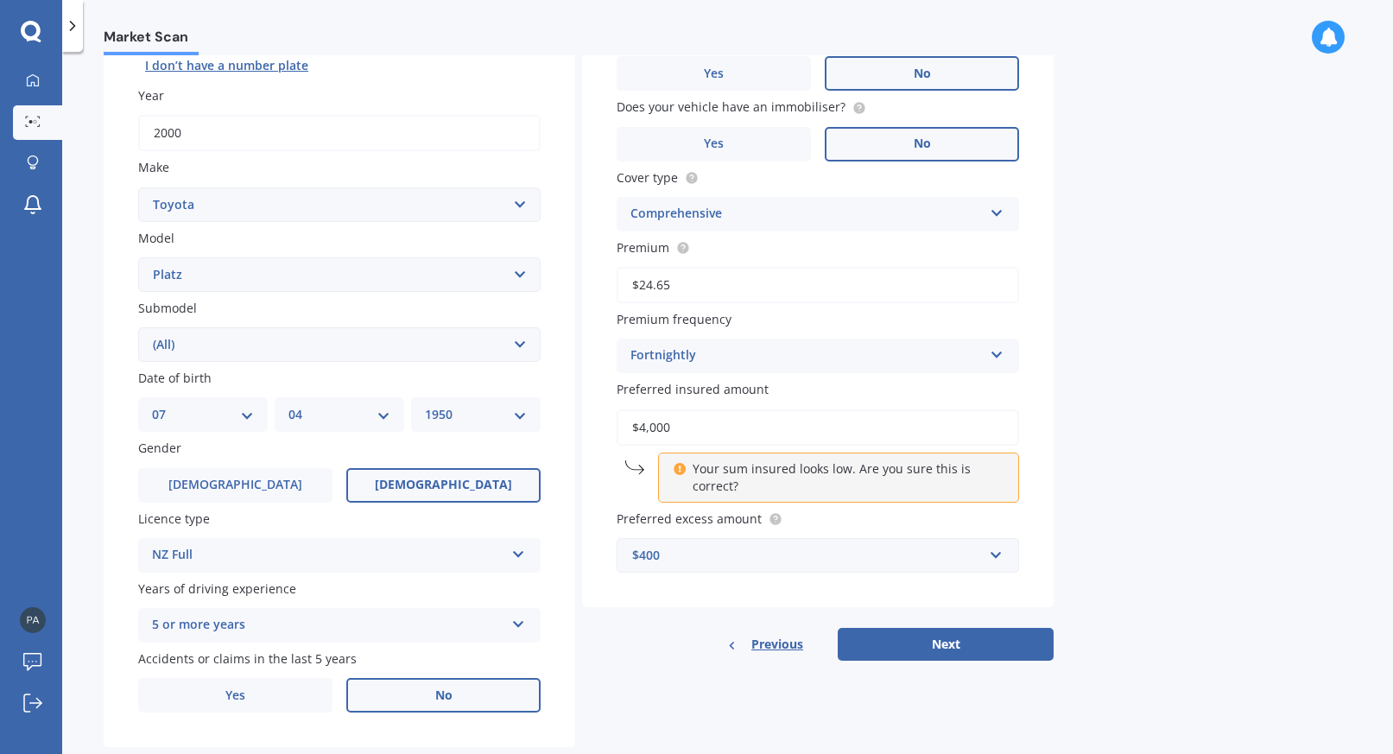
scroll to position [229, 0]
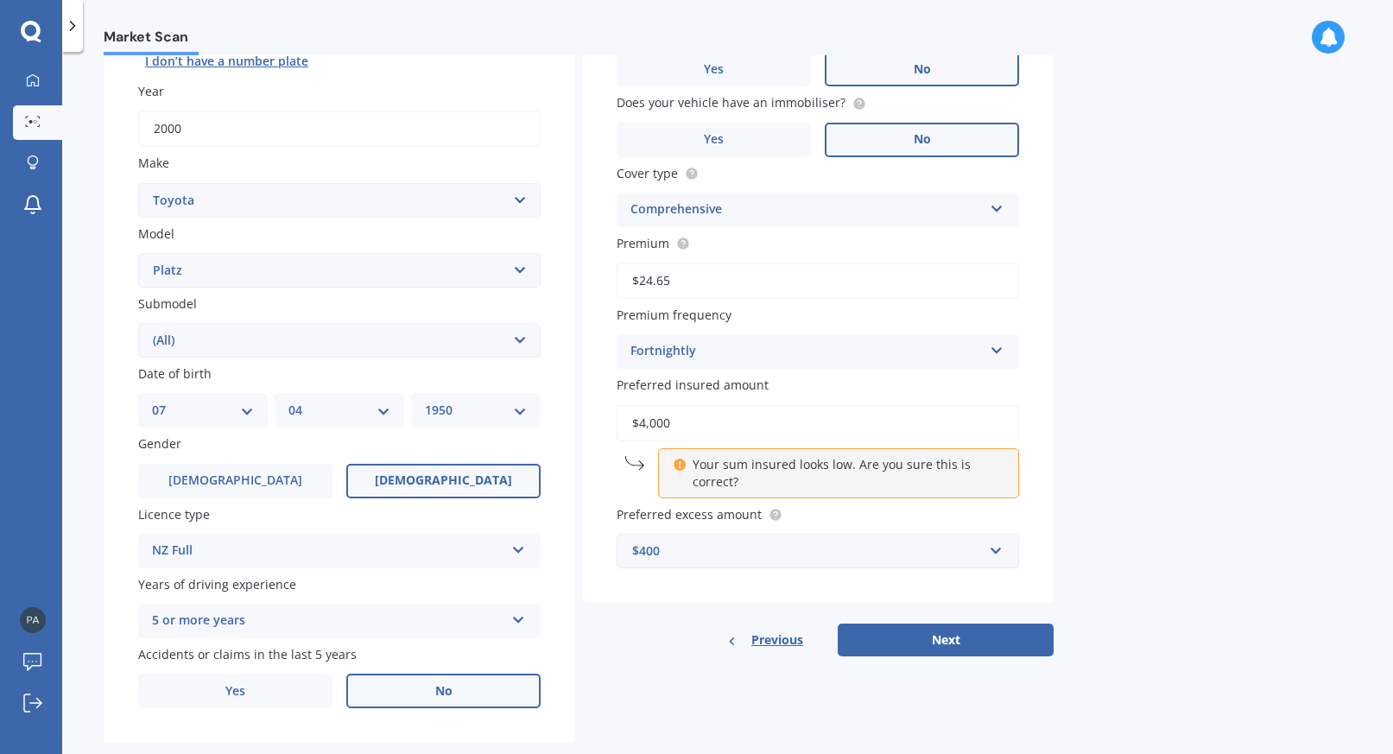
click at [681, 412] on input "$4,000" at bounding box center [817, 423] width 402 height 36
click at [932, 624] on button "Next" at bounding box center [945, 639] width 216 height 33
select select "07"
select select "04"
select select "1950"
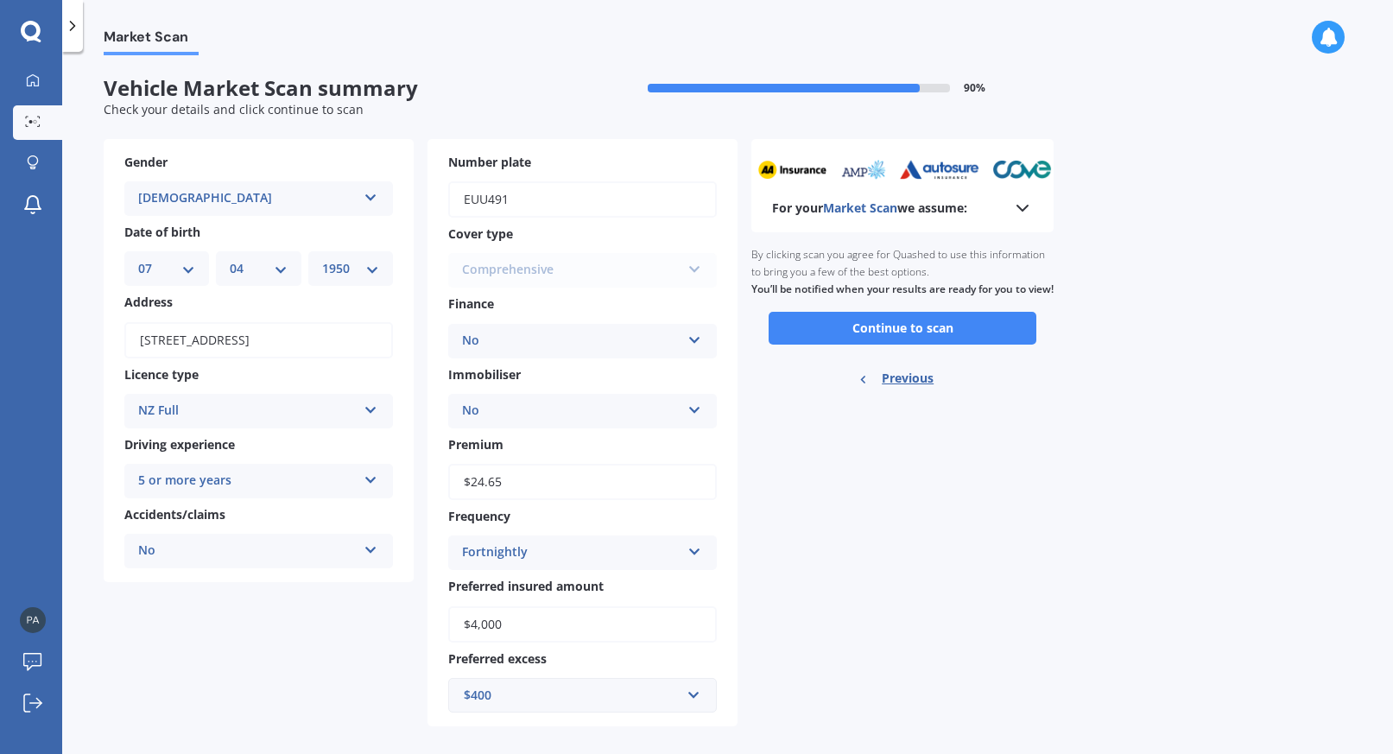
scroll to position [1, 0]
click at [900, 339] on button "Continue to scan" at bounding box center [902, 327] width 268 height 33
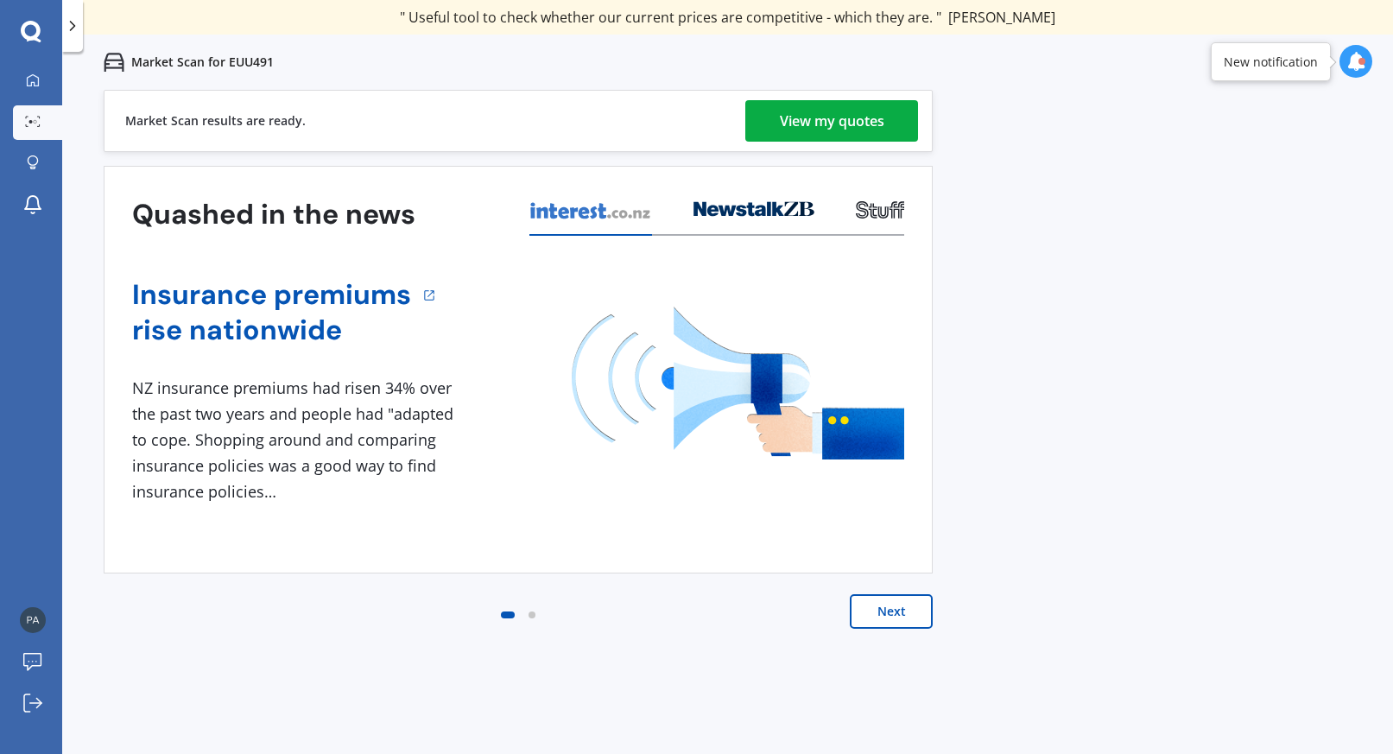
click at [847, 117] on div "View my quotes" at bounding box center [832, 120] width 104 height 41
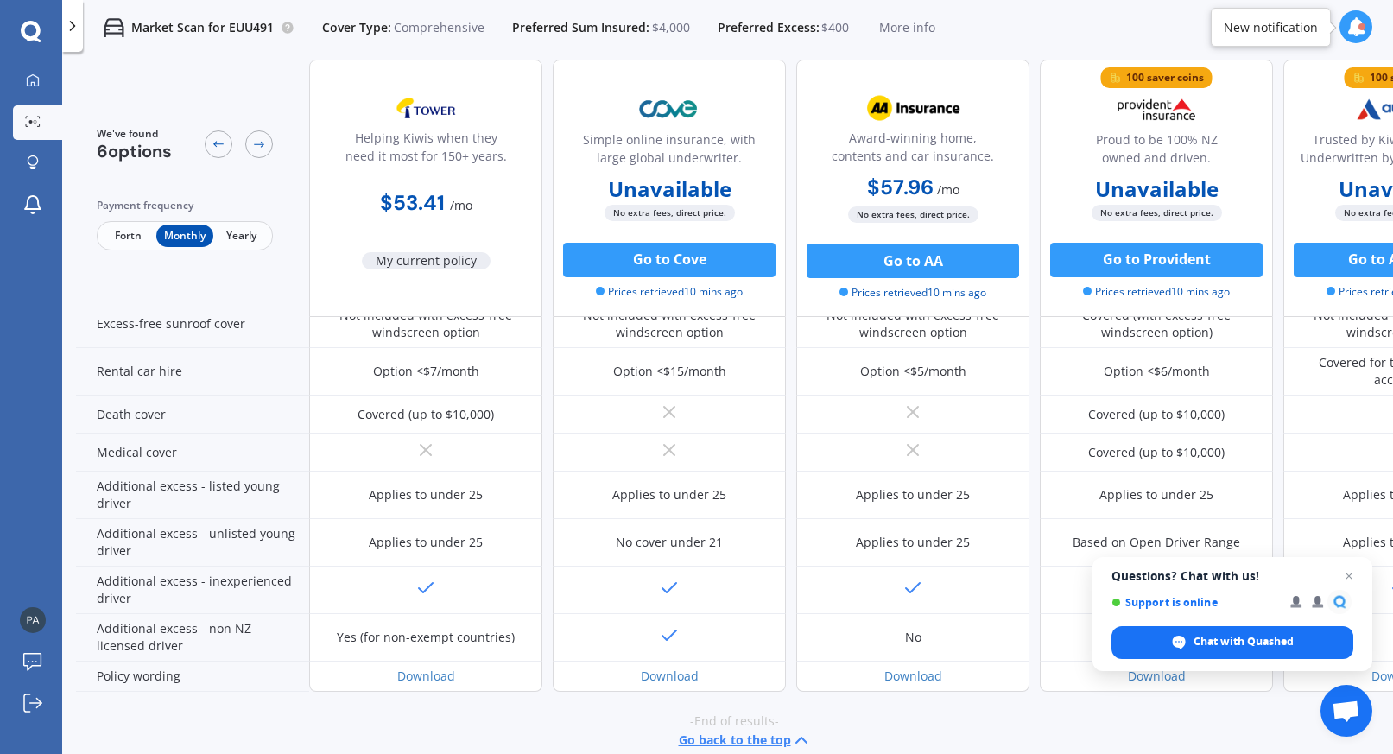
scroll to position [701, 0]
